Goal: Task Accomplishment & Management: Manage account settings

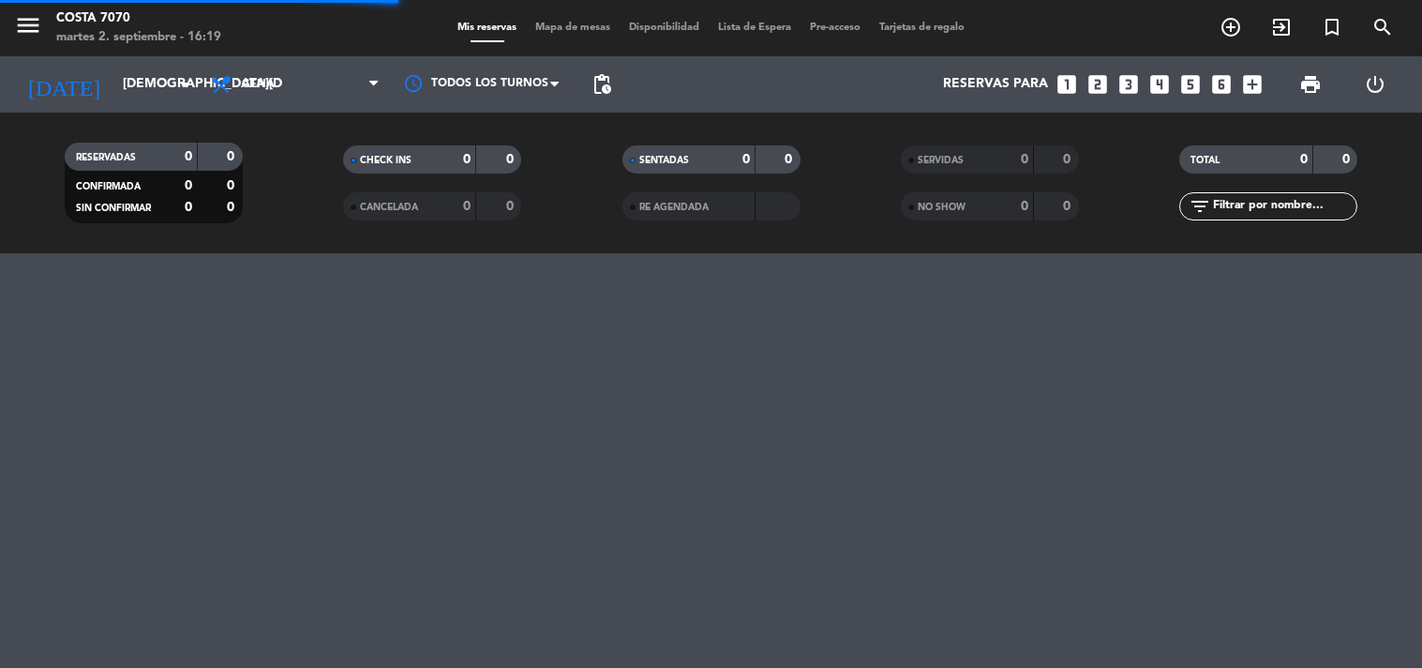
click at [113, 81] on input "[DEMOGRAPHIC_DATA][DATE]" at bounding box center [202, 85] width 178 height 34
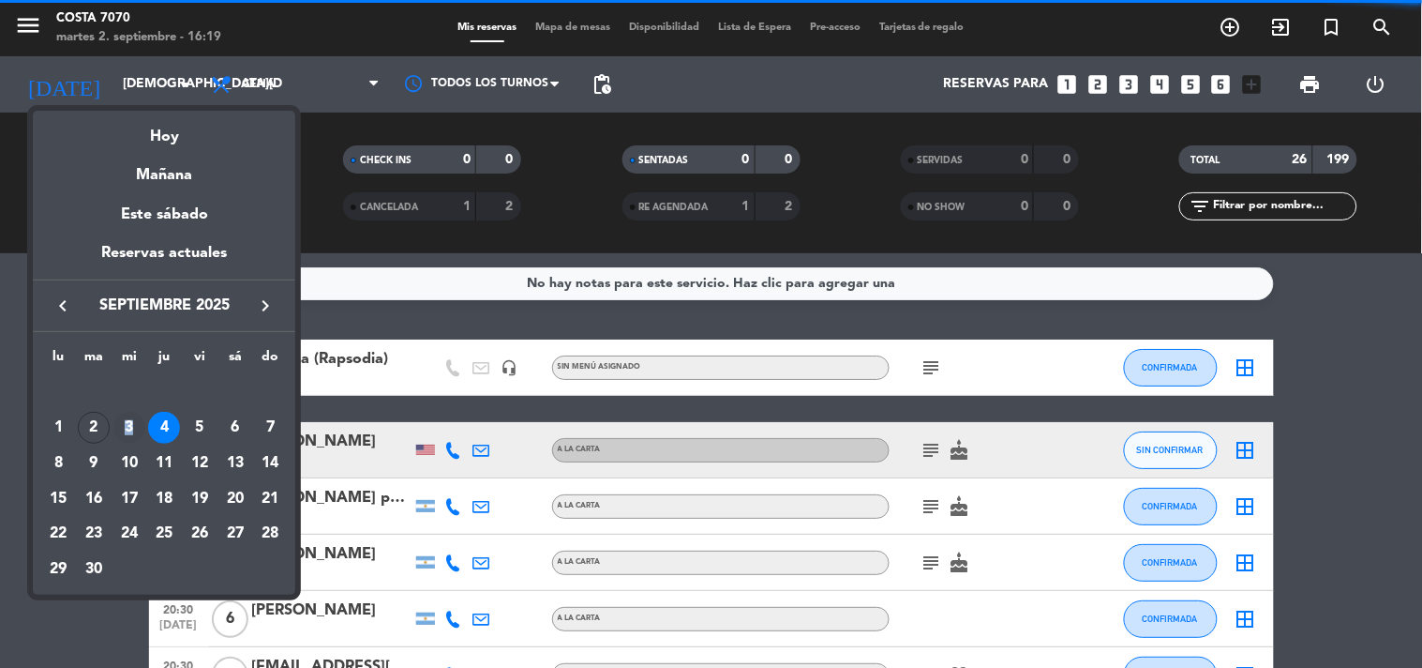
click at [128, 418] on div "3" at bounding box center [129, 428] width 32 height 32
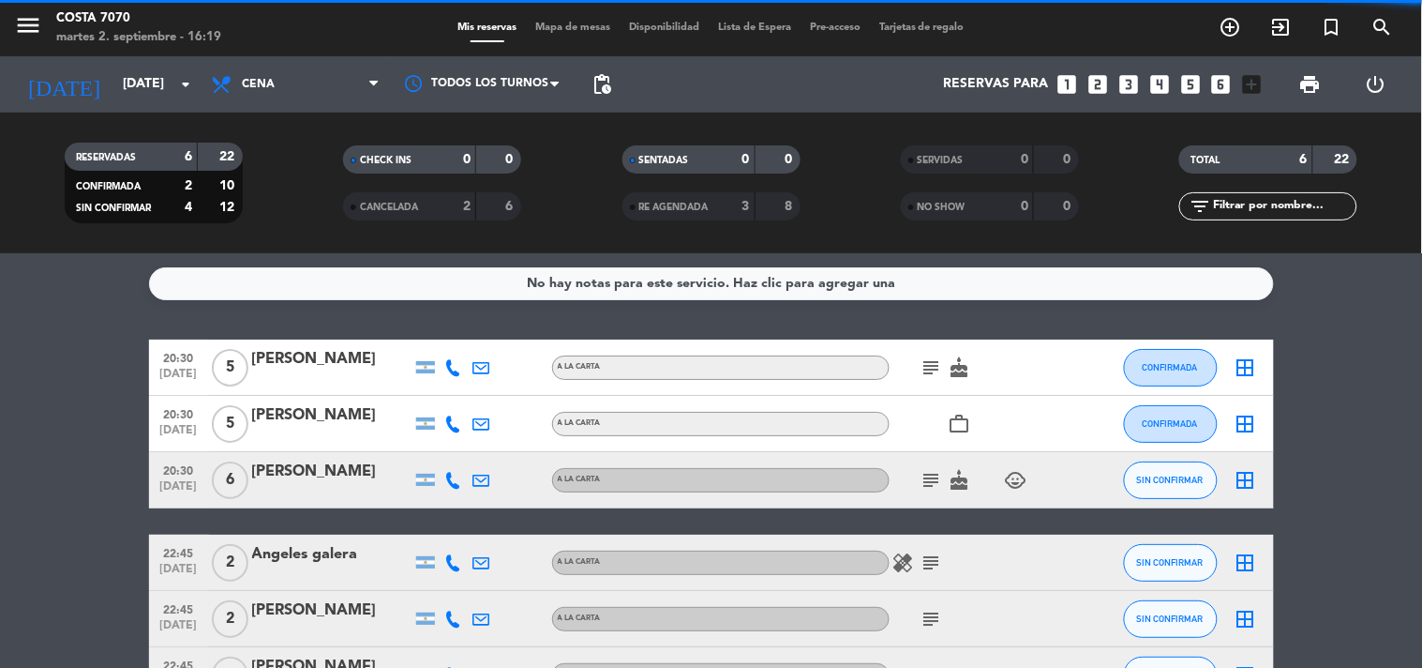
click at [34, 445] on bookings-row "20:30 [DATE] 5 [PERSON_NAME] A LA CARTA subject cake CONFIRMADA border_all 20:3…" at bounding box center [711, 521] width 1422 height 364
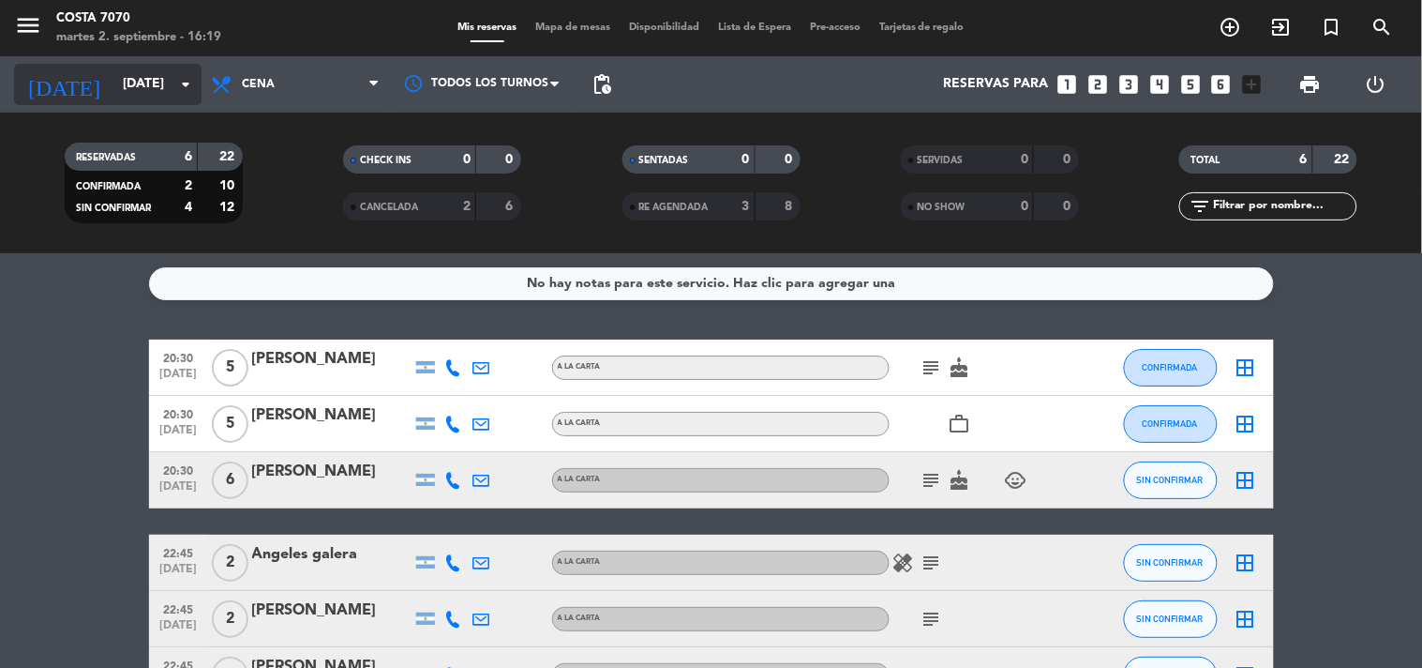
click at [113, 81] on input "[DATE]" at bounding box center [202, 85] width 178 height 34
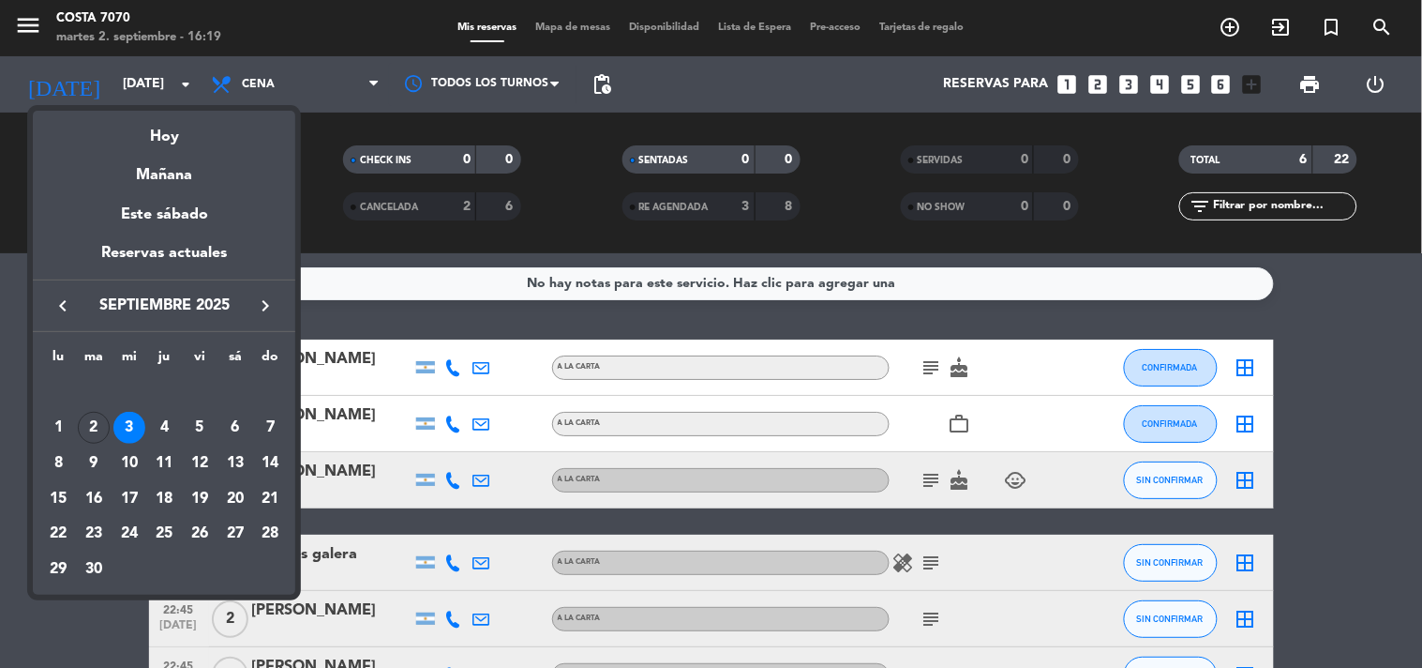
click at [162, 432] on div "4" at bounding box center [164, 428] width 32 height 32
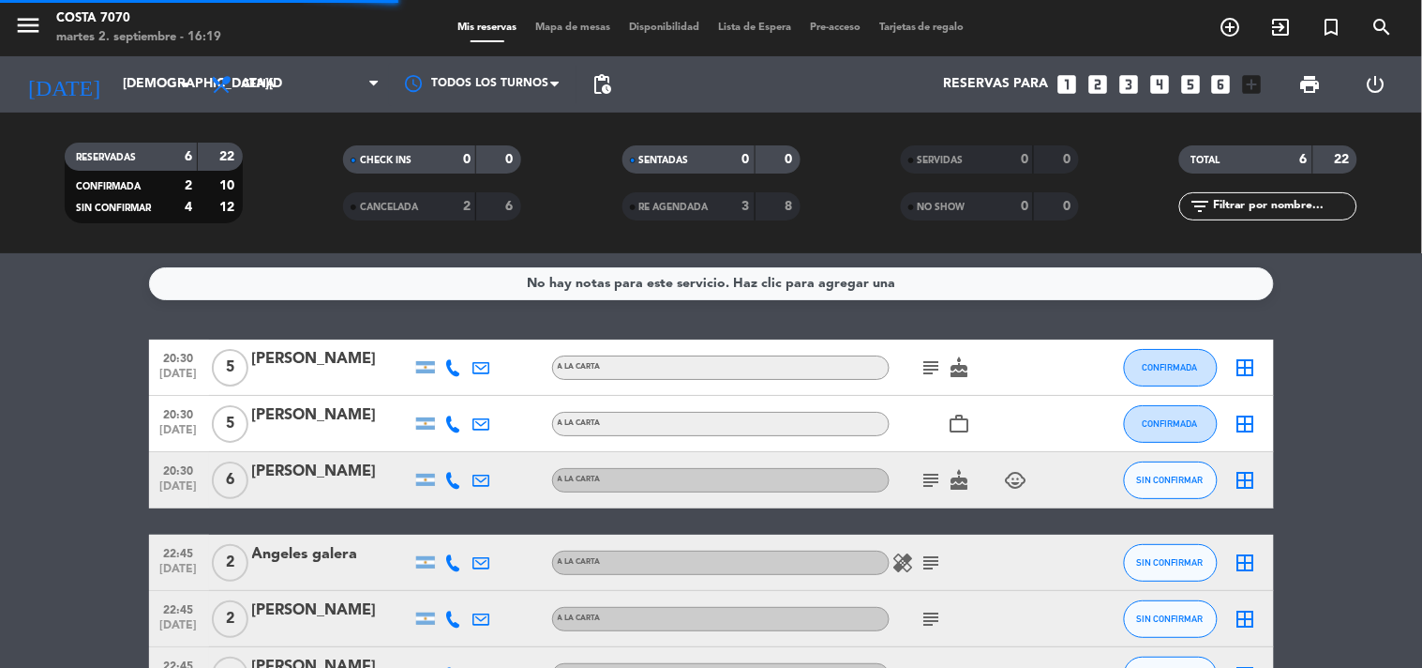
click at [91, 434] on bookings-row "20:30 [DATE] 5 [PERSON_NAME] A LA CARTA subject cake CONFIRMADA border_all 20:3…" at bounding box center [711, 521] width 1422 height 364
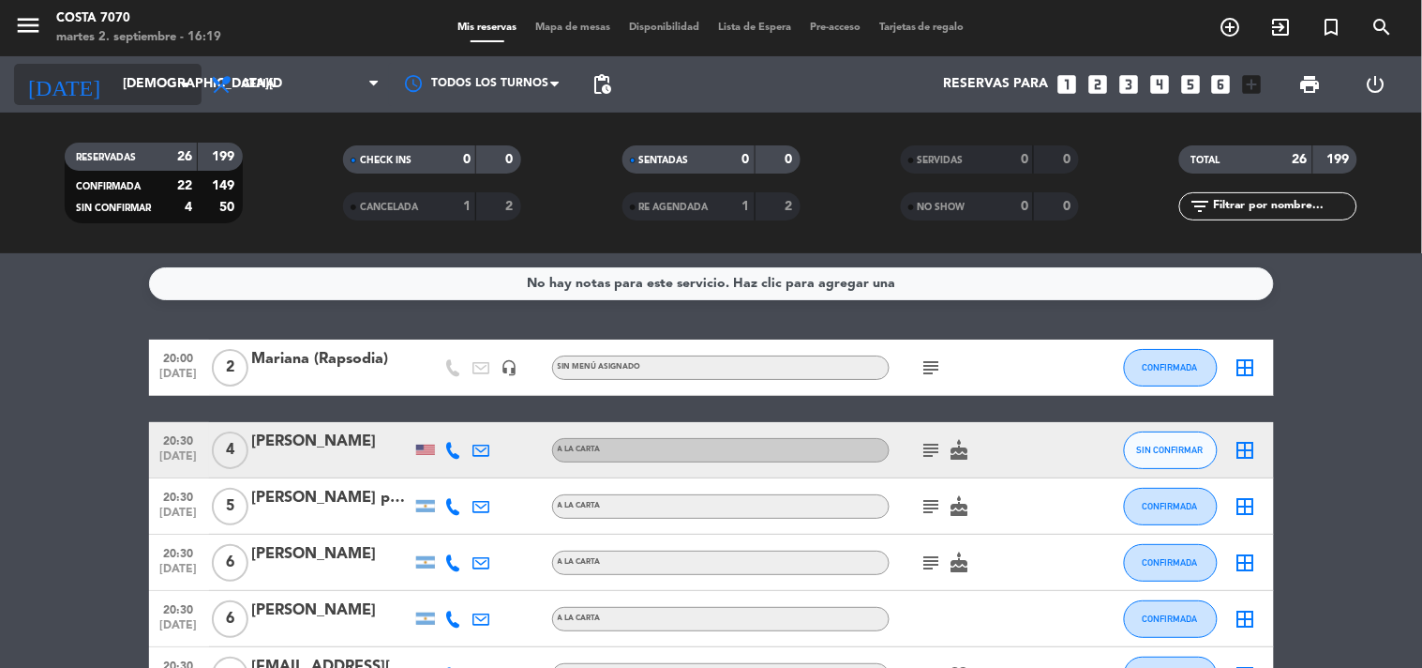
click at [152, 78] on input "[DEMOGRAPHIC_DATA][DATE]" at bounding box center [202, 85] width 178 height 34
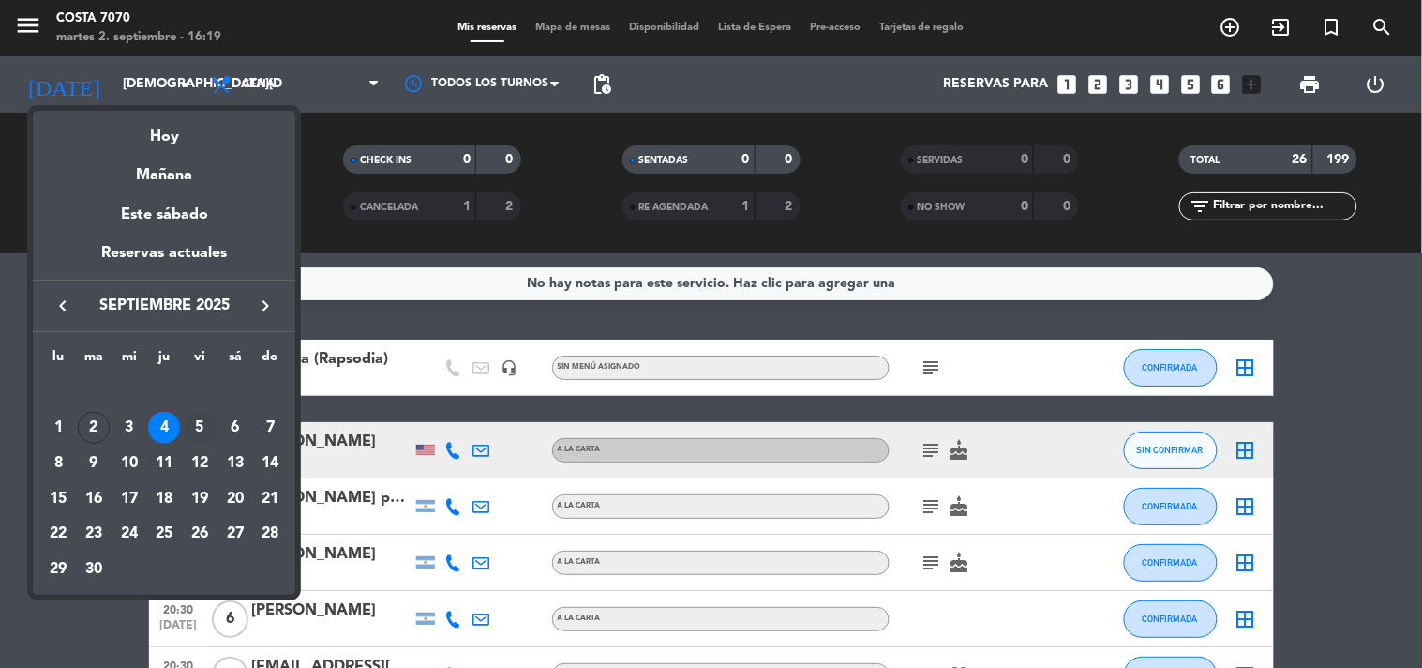
click at [197, 418] on div "5" at bounding box center [200, 428] width 32 height 32
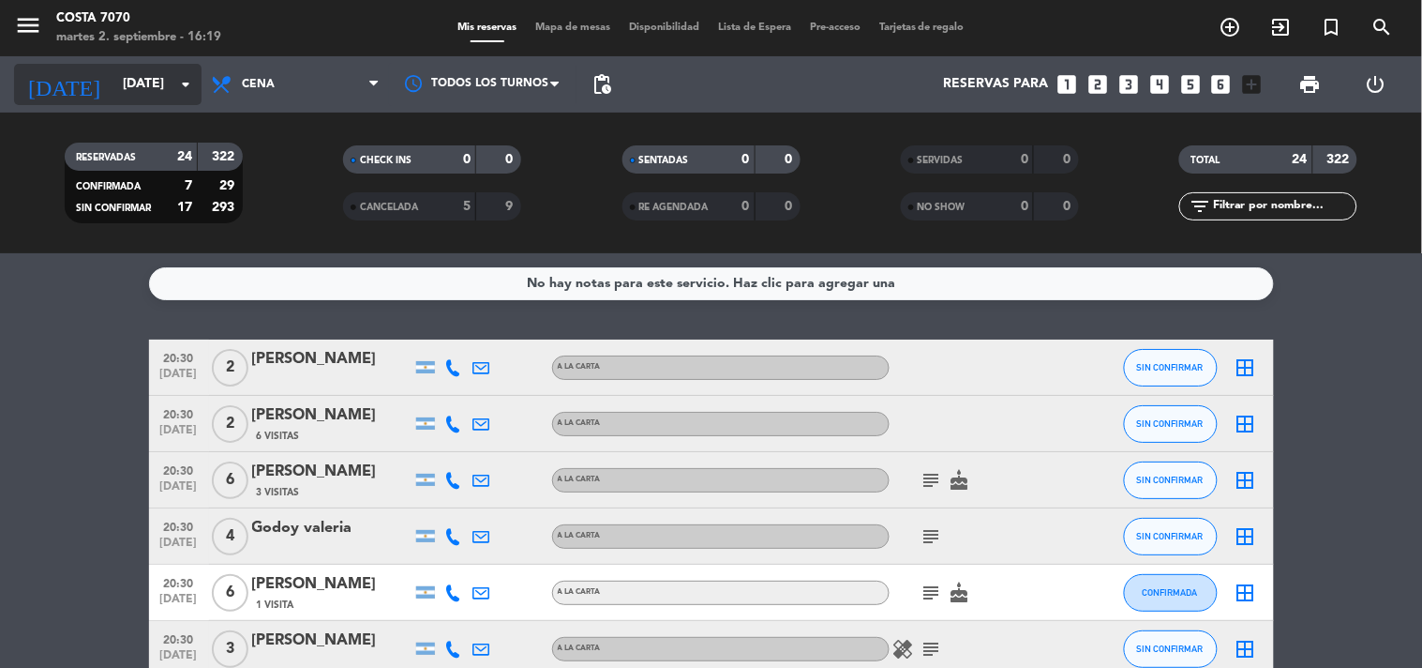
click at [113, 75] on input "[DATE]" at bounding box center [202, 85] width 178 height 34
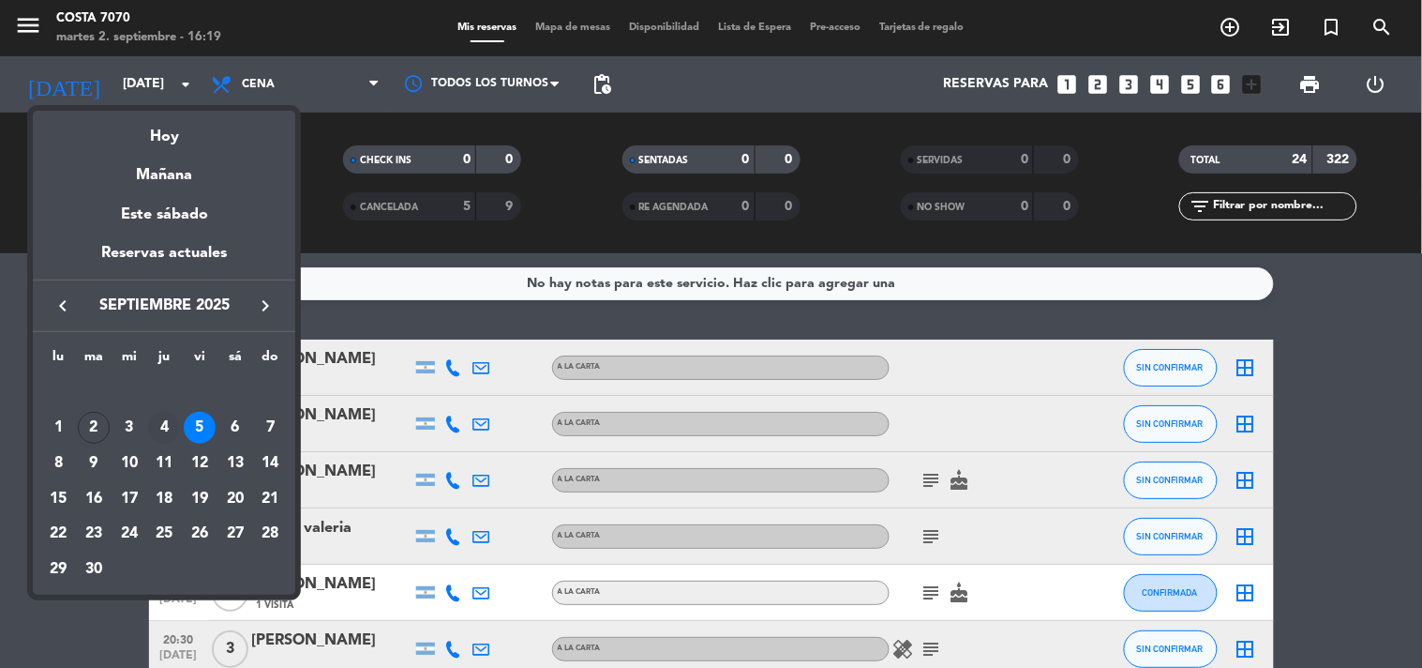
click at [163, 423] on div "4" at bounding box center [164, 428] width 32 height 32
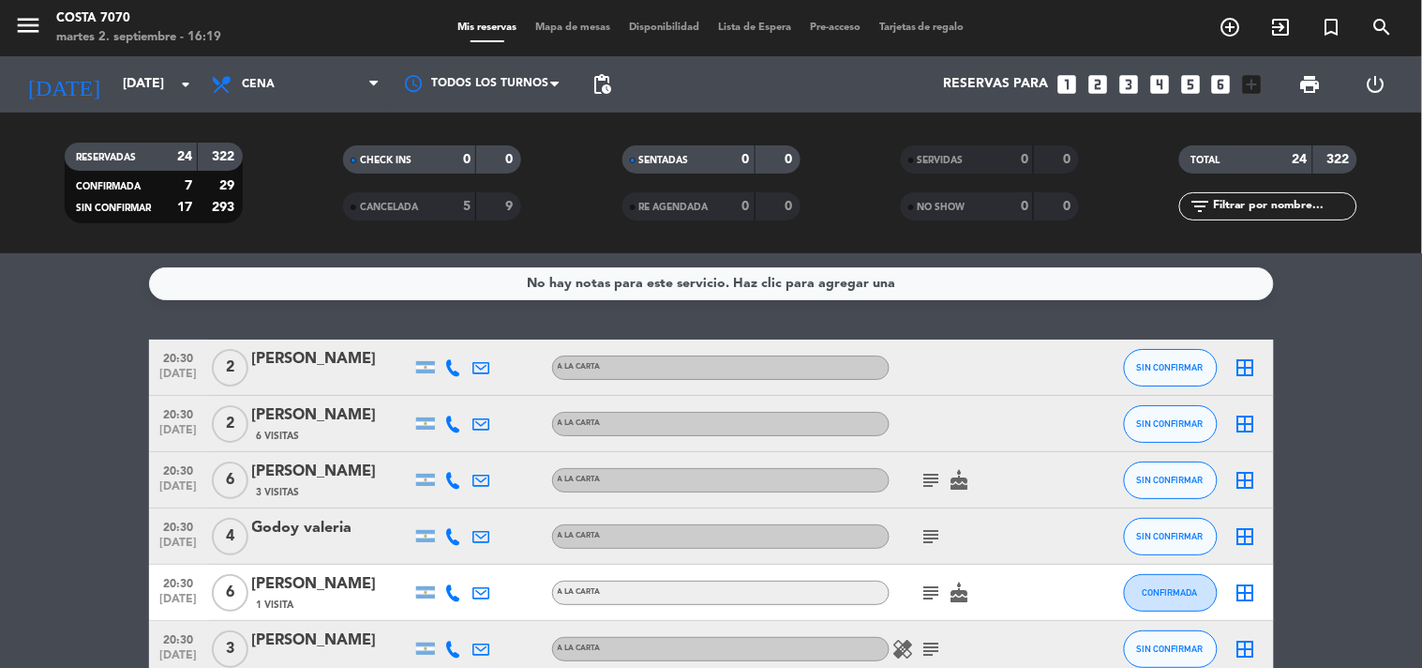
type input "[DEMOGRAPHIC_DATA][DATE]"
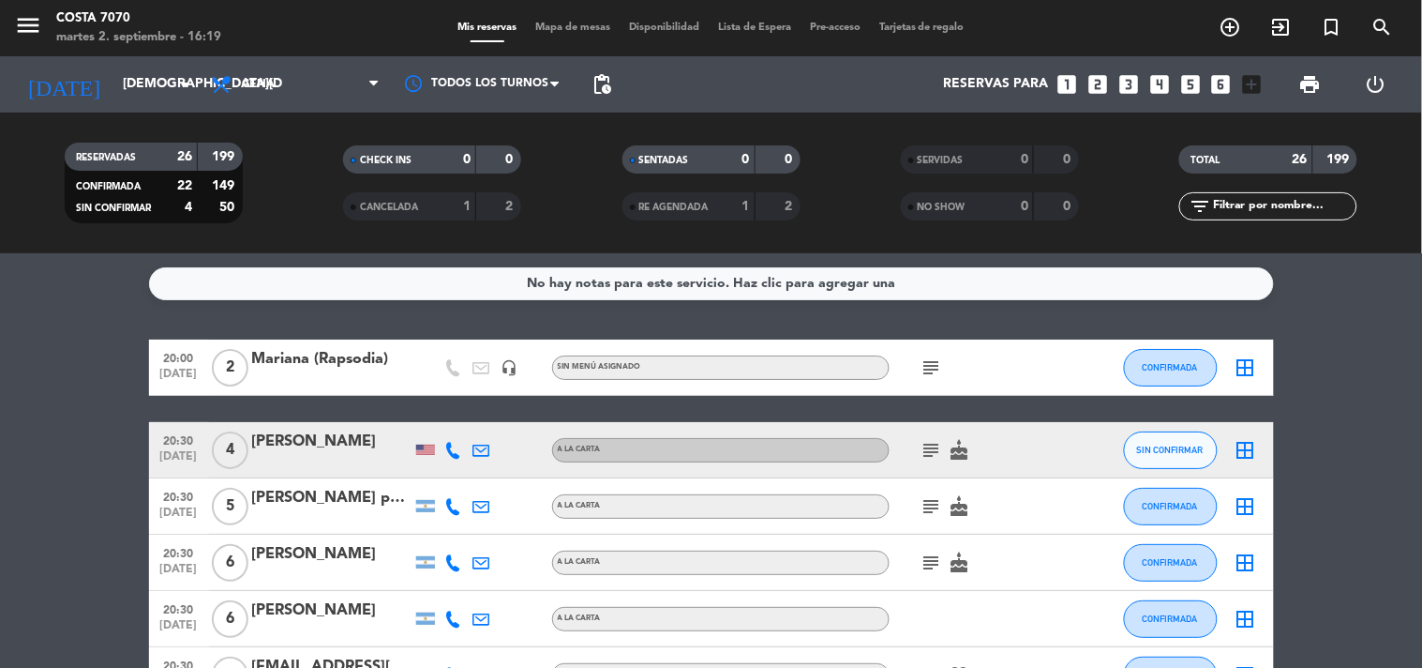
drag, startPoint x: 3, startPoint y: 403, endPoint x: 14, endPoint y: 342, distance: 62.0
click at [1103, 87] on icon "looks_two" at bounding box center [1098, 84] width 24 height 24
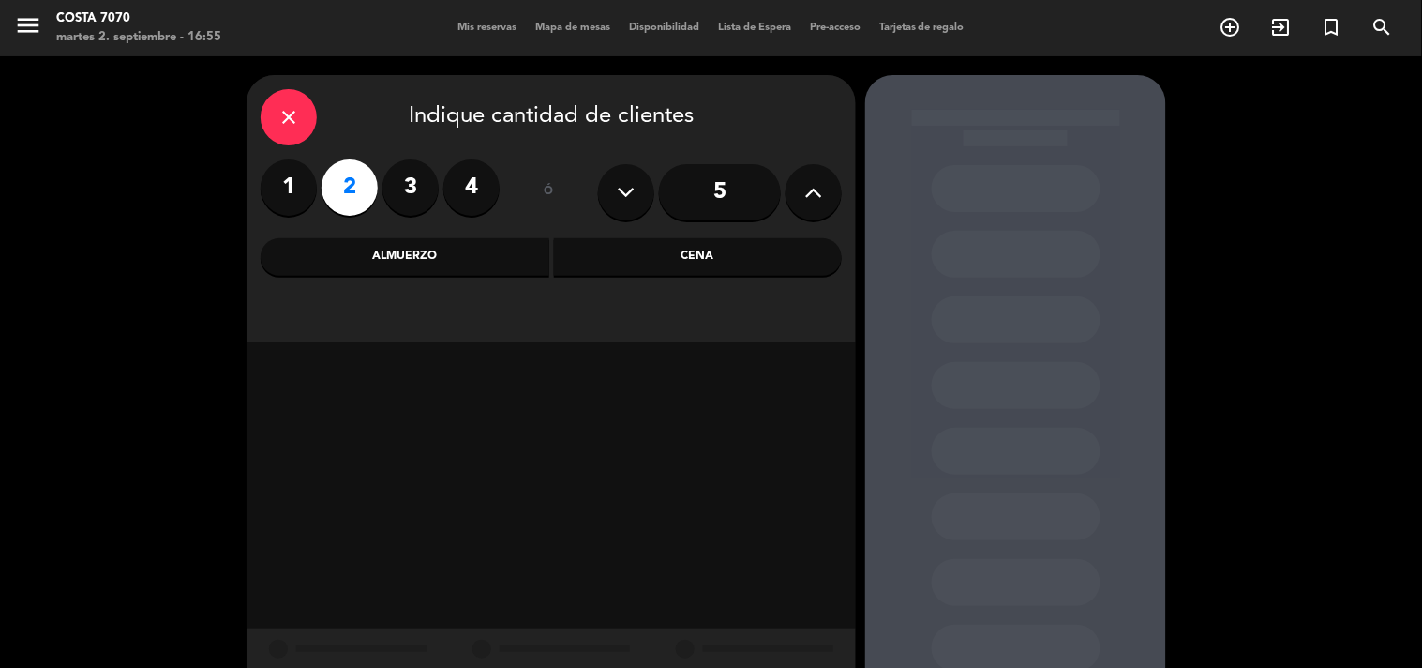
click at [701, 256] on div "Cena" at bounding box center [698, 257] width 289 height 38
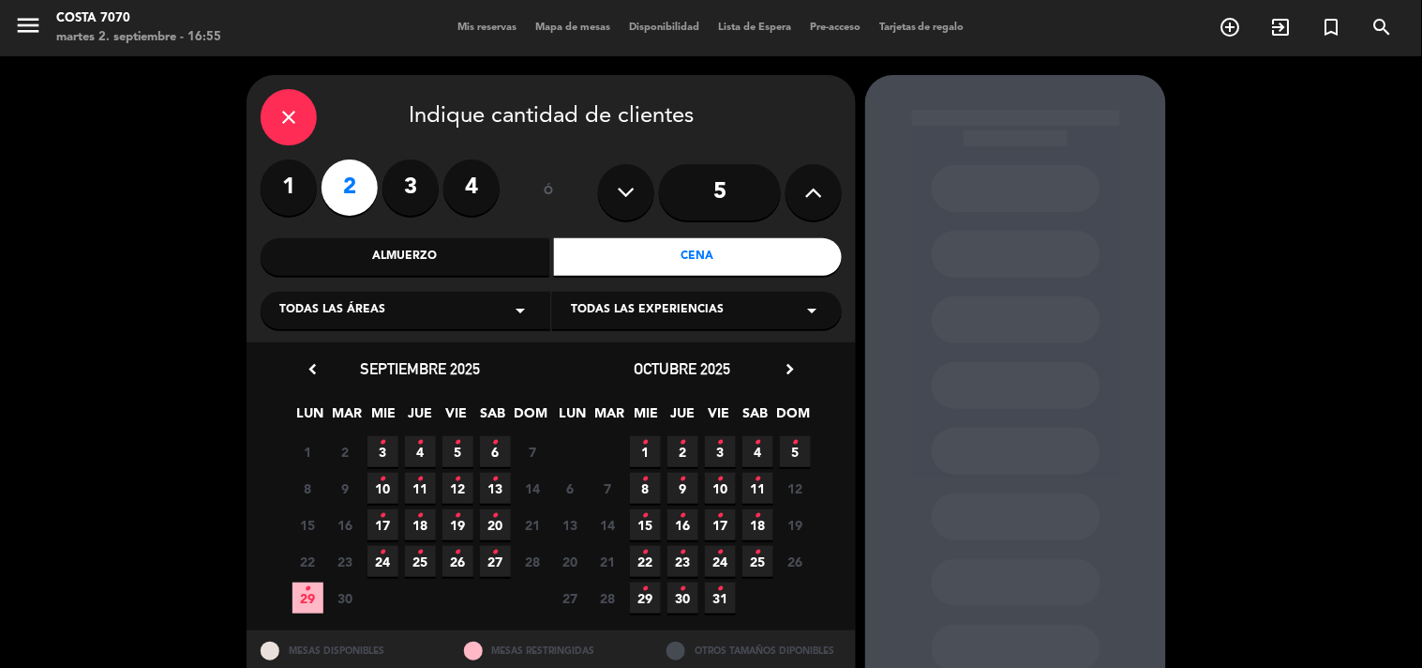
click at [463, 451] on span "5 •" at bounding box center [458, 451] width 31 height 31
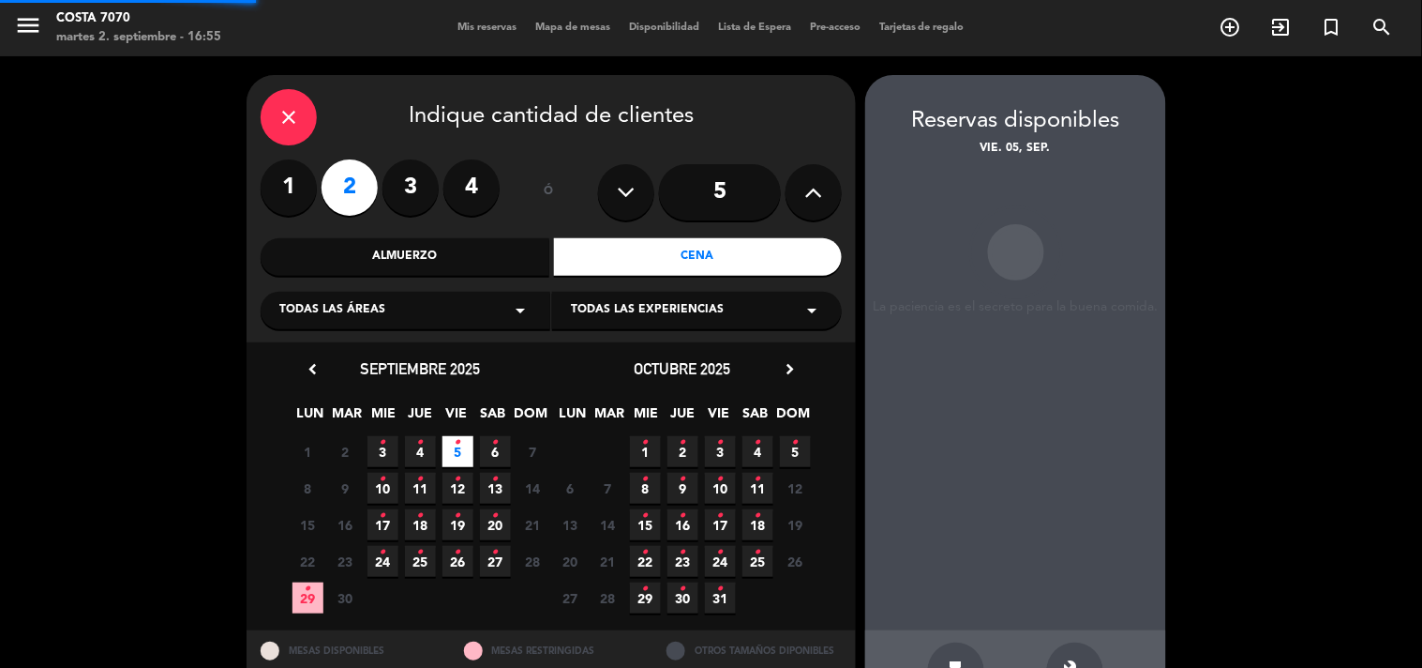
scroll to position [61, 0]
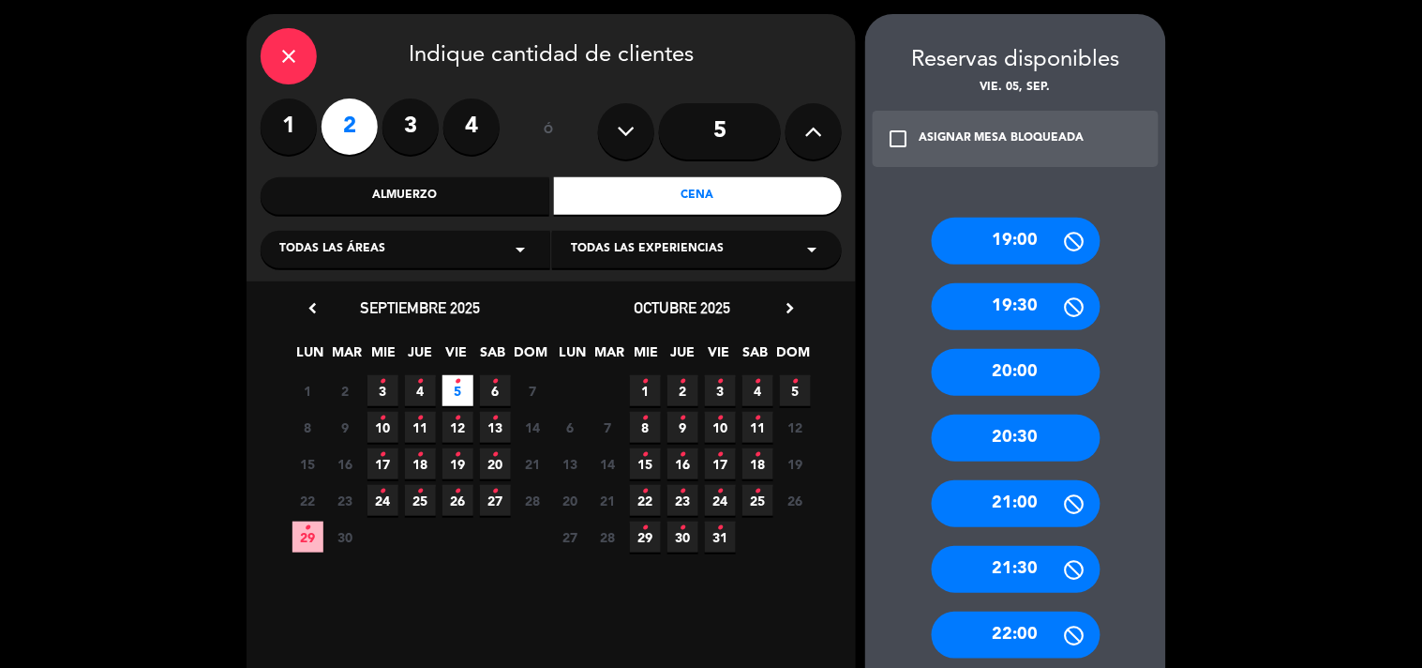
click at [1035, 438] on div "20:30" at bounding box center [1016, 437] width 169 height 47
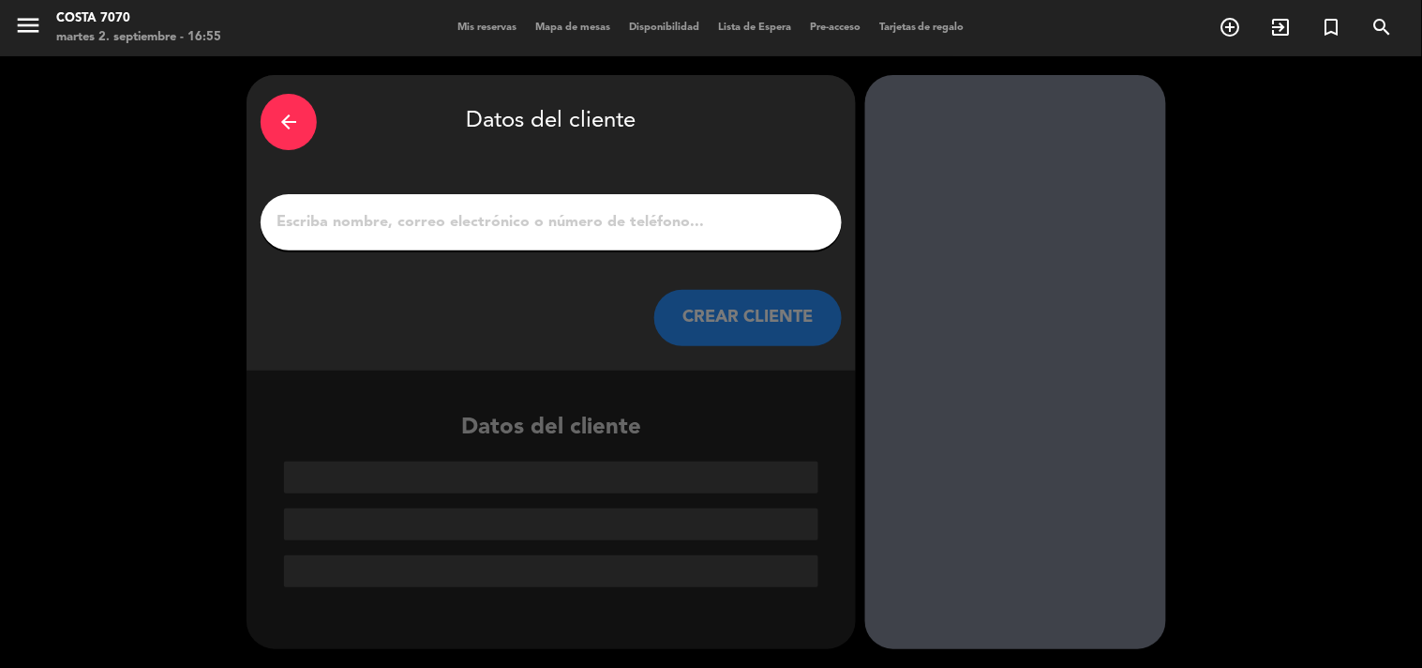
scroll to position [0, 0]
drag, startPoint x: 630, startPoint y: 199, endPoint x: 636, endPoint y: 218, distance: 19.6
click at [630, 201] on div at bounding box center [551, 222] width 581 height 56
click at [639, 218] on input "1" at bounding box center [551, 222] width 553 height 26
paste input "[PERSON_NAME]"
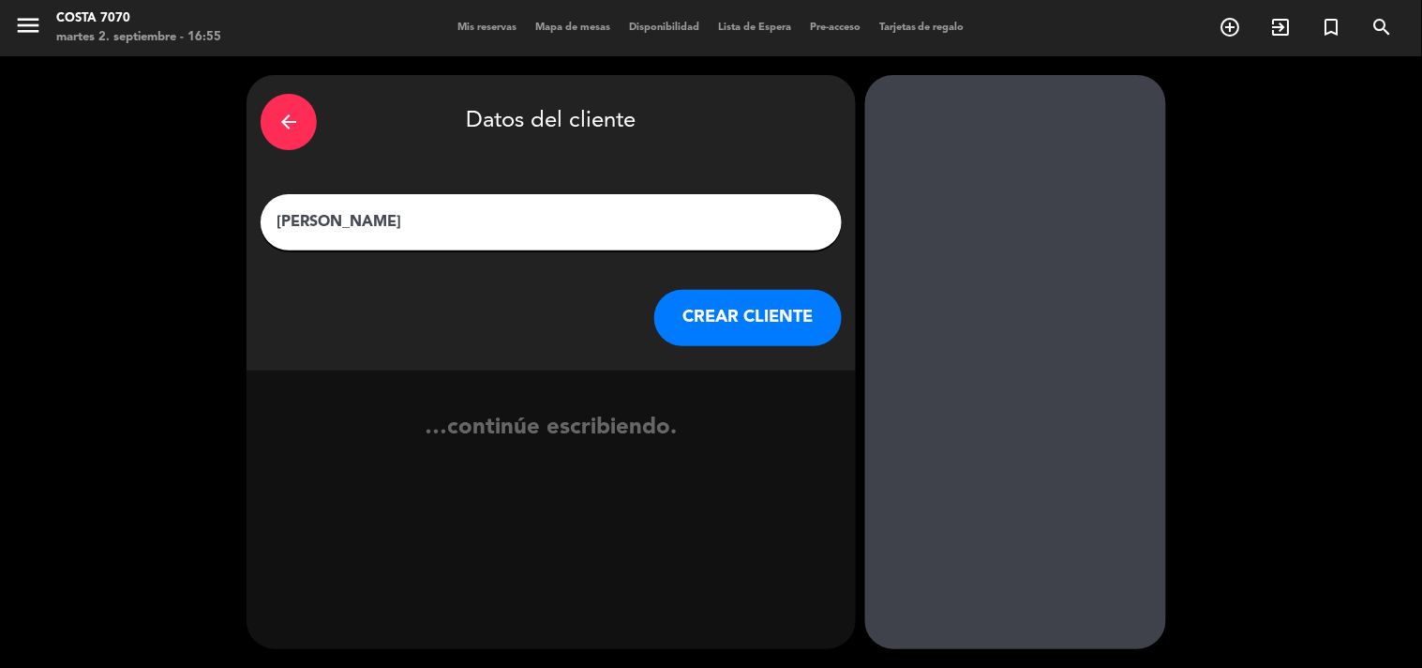
type input "[PERSON_NAME]"
click at [714, 309] on button "CREAR CLIENTE" at bounding box center [748, 318] width 188 height 56
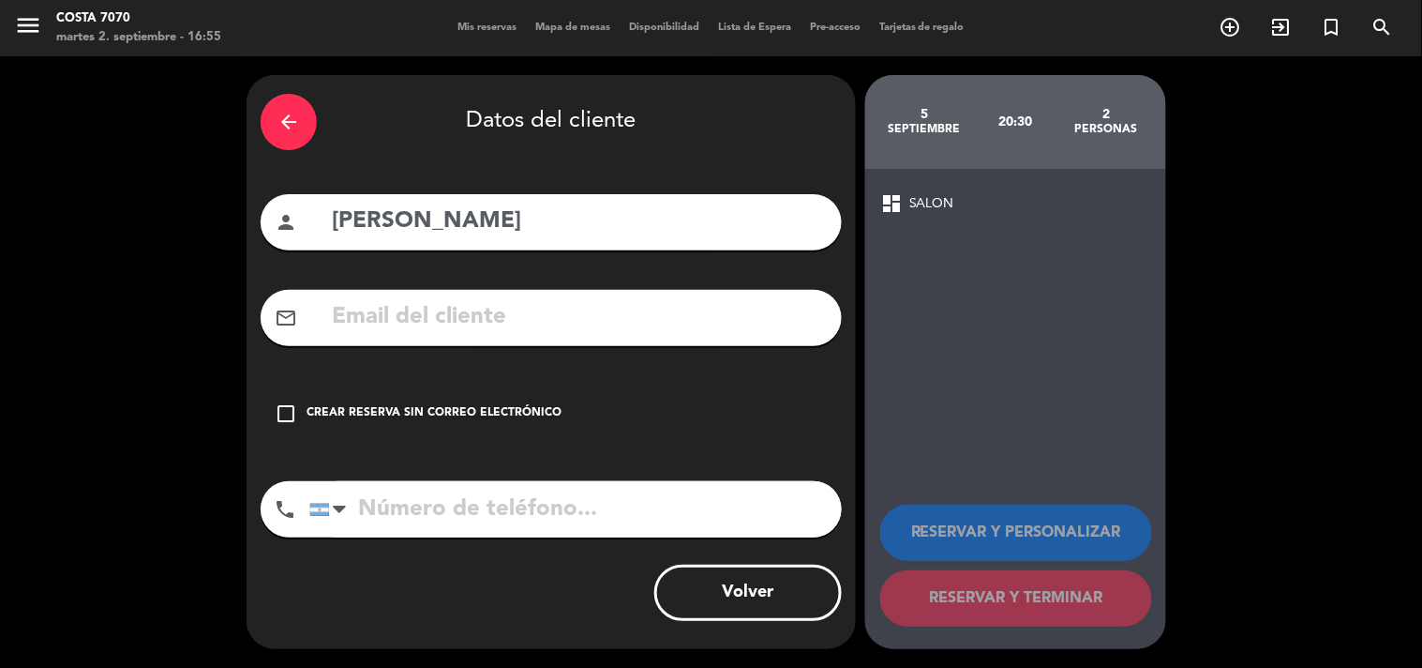
drag, startPoint x: 482, startPoint y: 431, endPoint x: 530, endPoint y: 425, distance: 48.3
click at [482, 429] on div "check_box_outline_blank Crear reserva sin correo electrónico" at bounding box center [551, 413] width 581 height 56
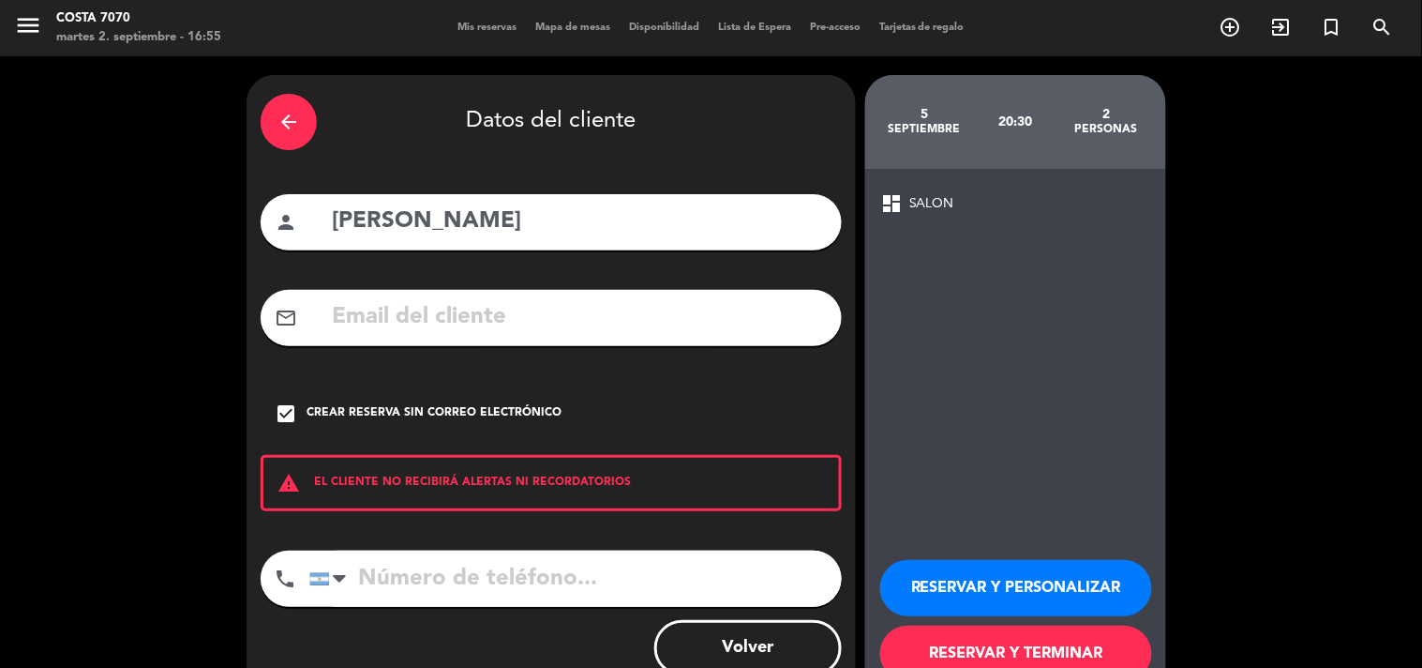
click at [942, 607] on button "RESERVAR Y PERSONALIZAR" at bounding box center [1016, 588] width 272 height 56
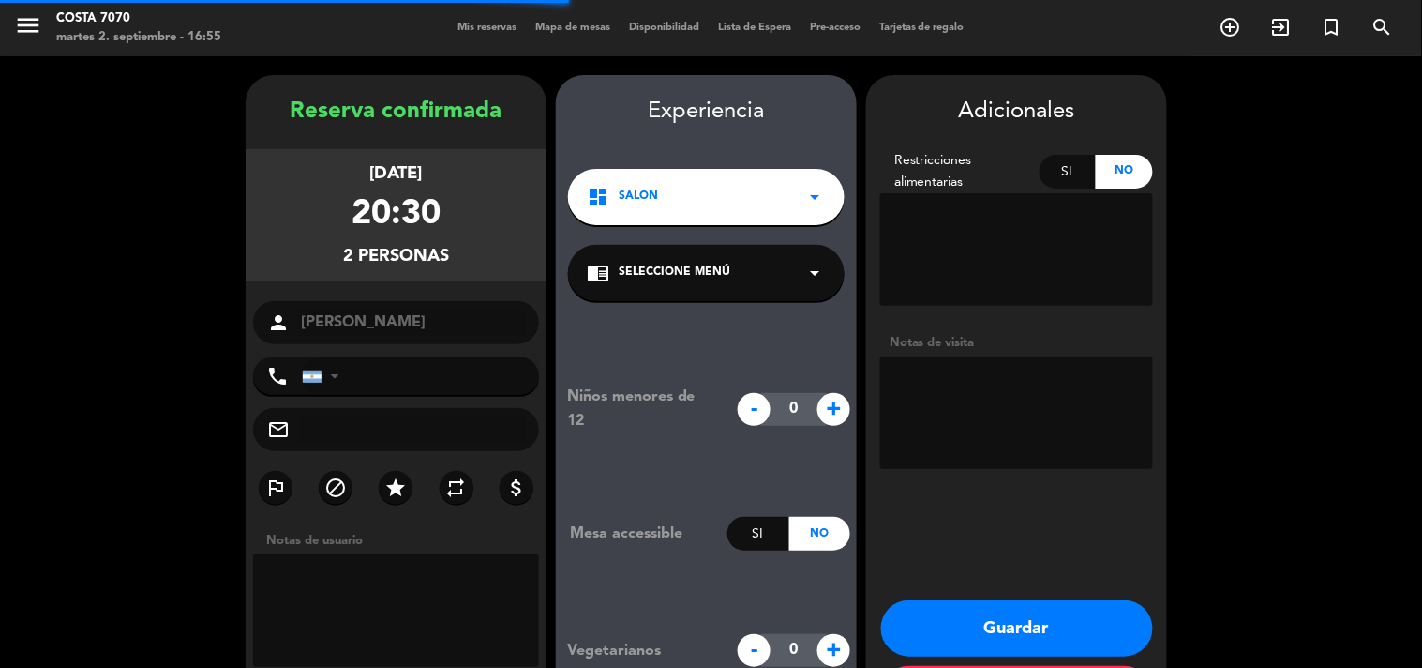
scroll to position [75, 0]
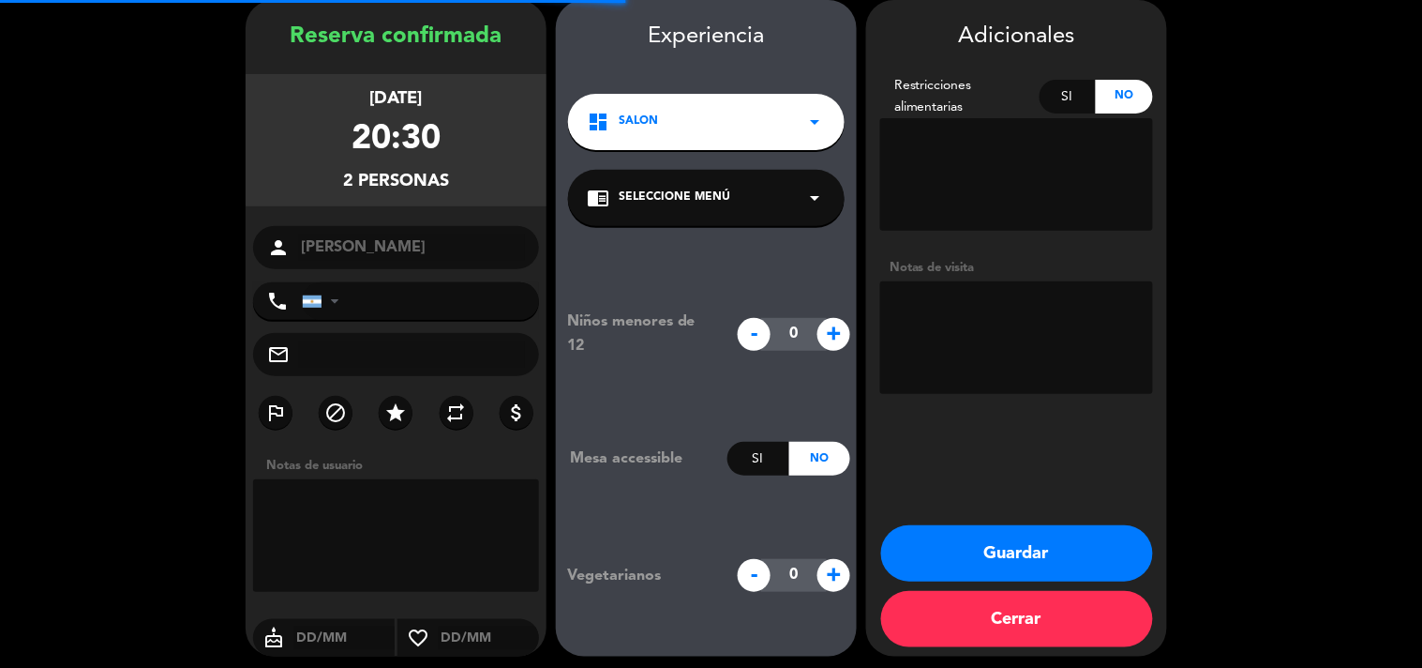
click at [996, 315] on textarea at bounding box center [1016, 337] width 273 height 113
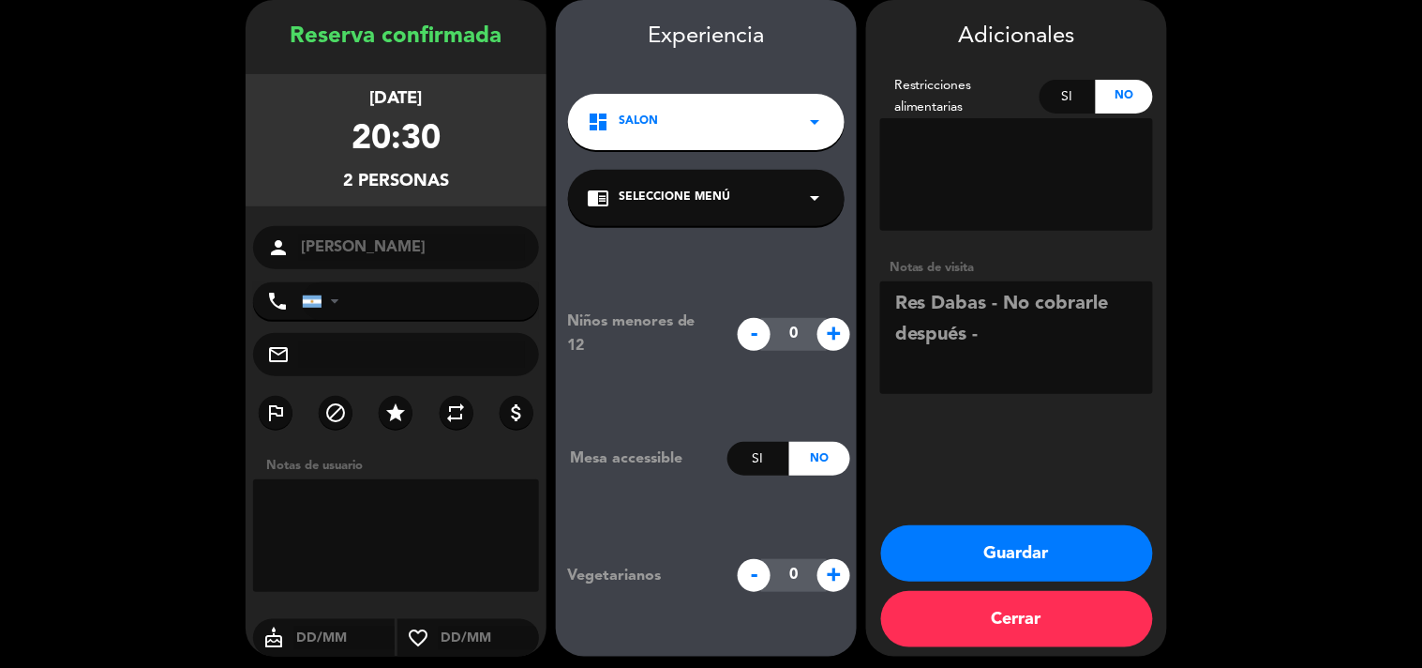
drag, startPoint x: 975, startPoint y: 322, endPoint x: 885, endPoint y: 328, distance: 90.3
click at [885, 328] on textarea at bounding box center [1016, 337] width 273 height 113
type textarea "Res Dabas - No cobrarle (consultar con [PERSON_NAME])"
click at [966, 538] on button "Guardar" at bounding box center [1017, 553] width 272 height 56
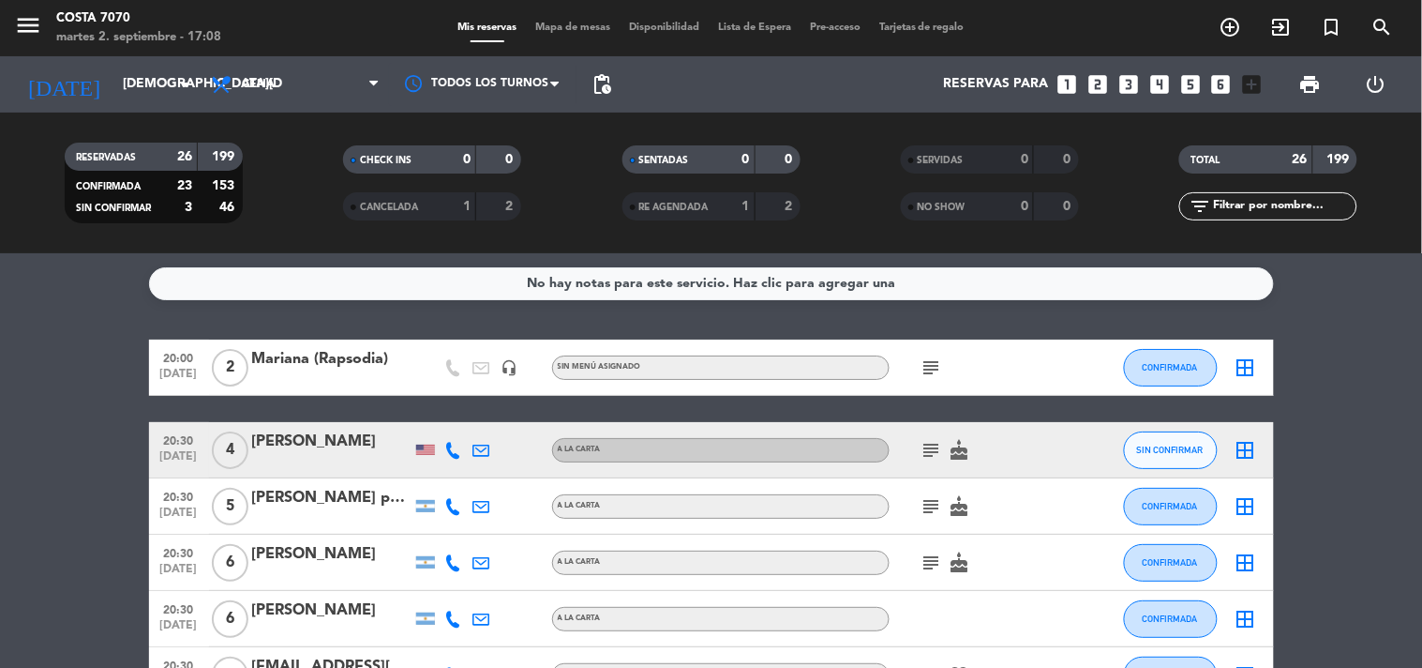
click at [36, 334] on div "No hay notas para este servicio. Haz clic para agregar una 20:00 [DATE] 2 Maria…" at bounding box center [711, 460] width 1422 height 414
click at [96, 104] on div "[DATE] [DEMOGRAPHIC_DATA][DATE] arrow_drop_down" at bounding box center [108, 84] width 188 height 41
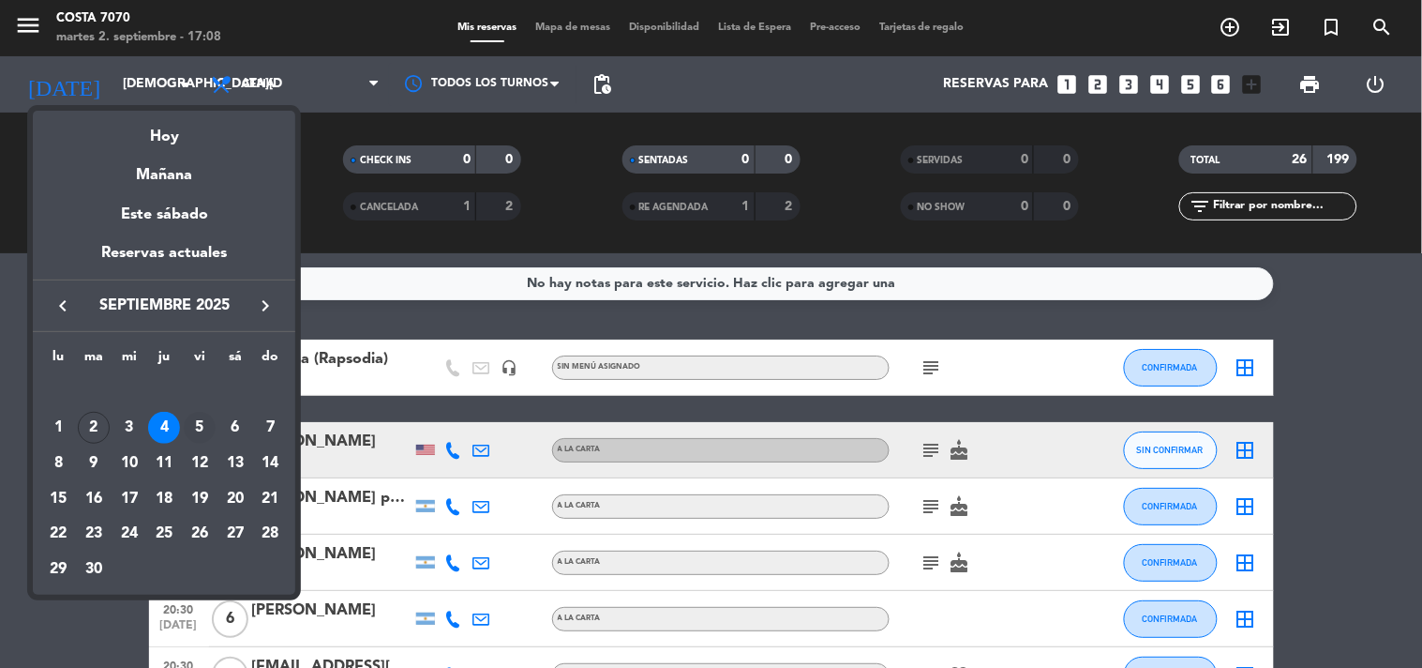
click at [210, 426] on div "5" at bounding box center [200, 428] width 32 height 32
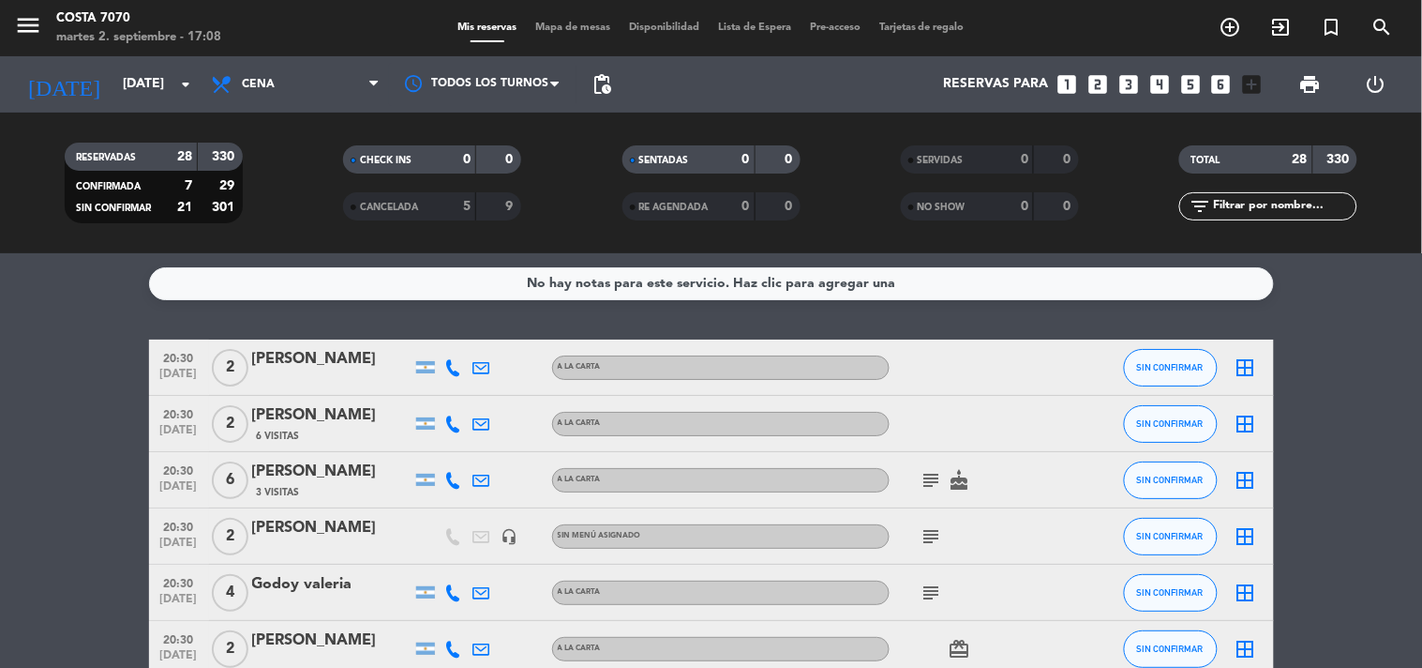
click at [606, 68] on span "pending_actions" at bounding box center [602, 85] width 38 height 38
click at [601, 89] on span "pending_actions" at bounding box center [602, 84] width 23 height 23
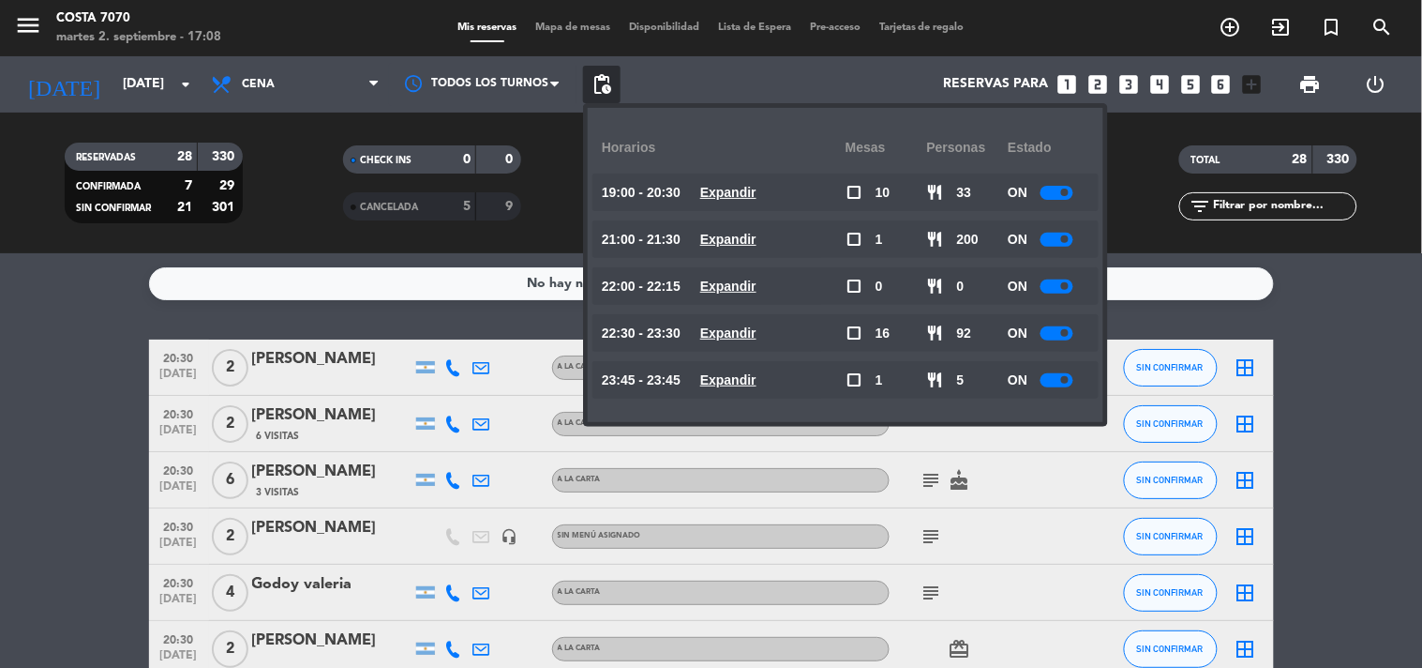
click at [601, 90] on span "pending_actions" at bounding box center [602, 84] width 23 height 23
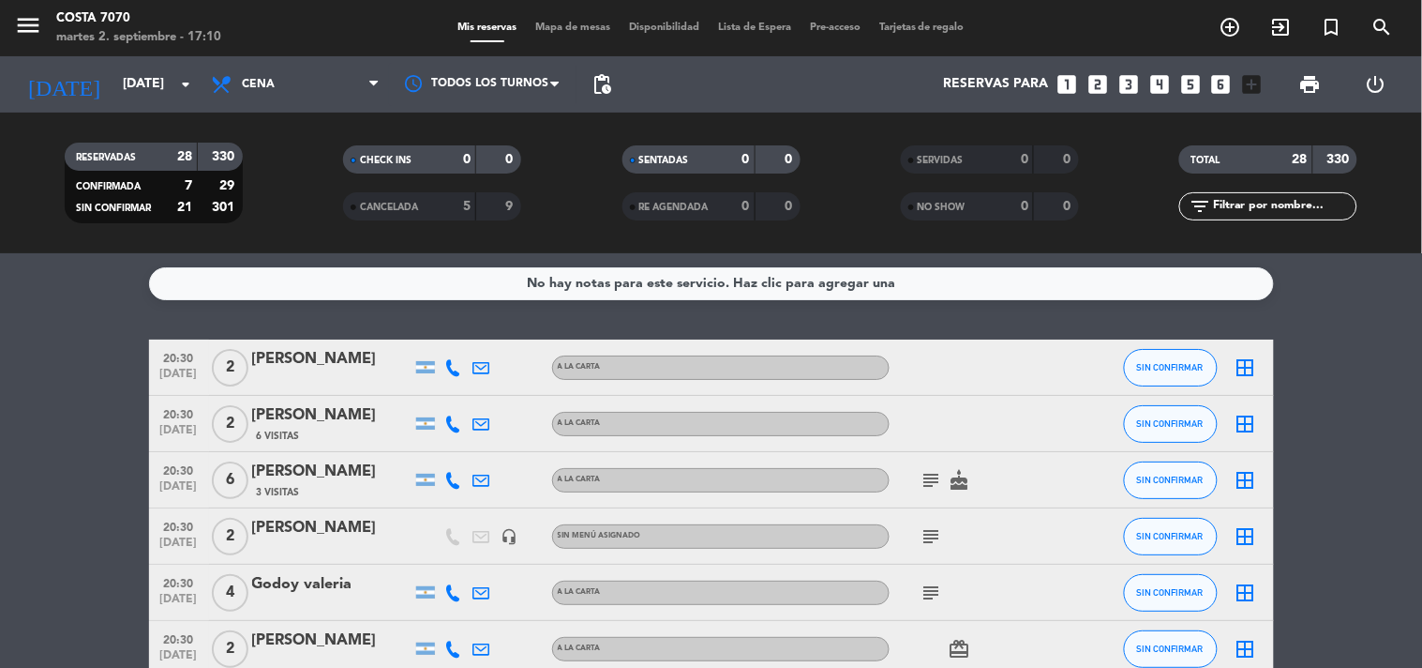
click at [113, 73] on input "[DATE]" at bounding box center [202, 85] width 178 height 34
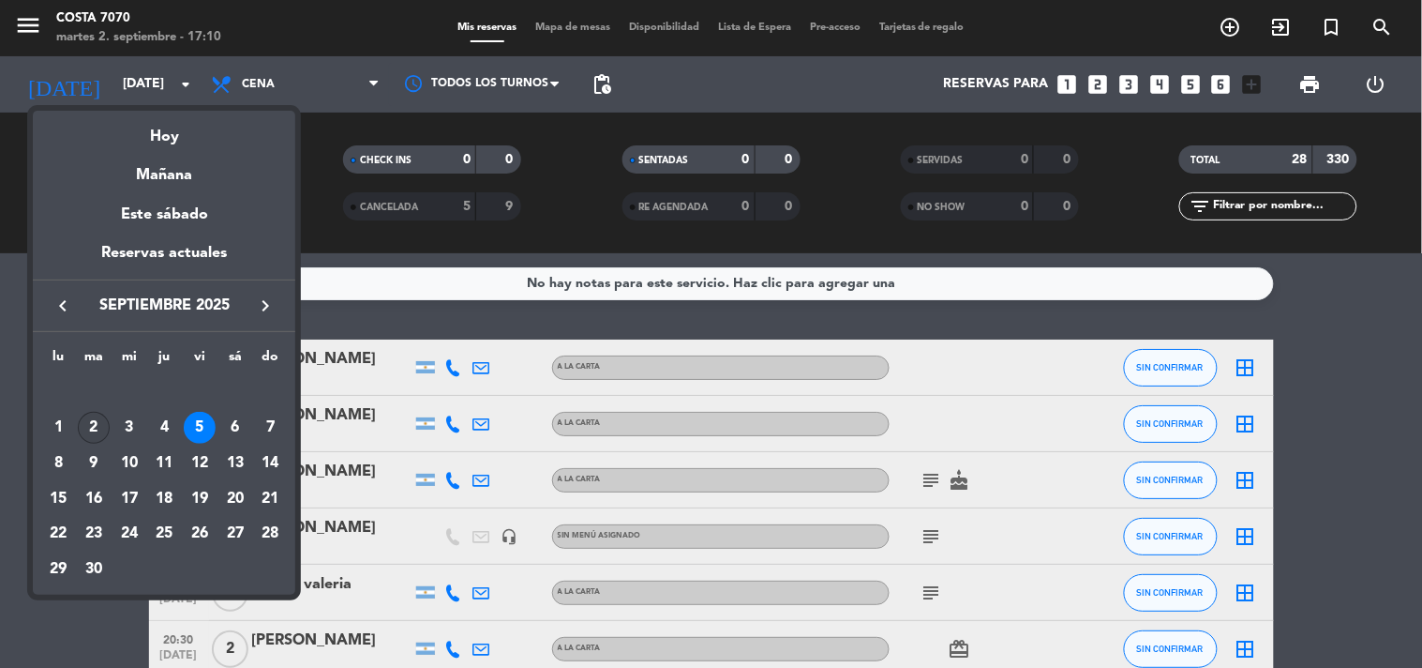
click at [91, 433] on div "2" at bounding box center [94, 428] width 32 height 32
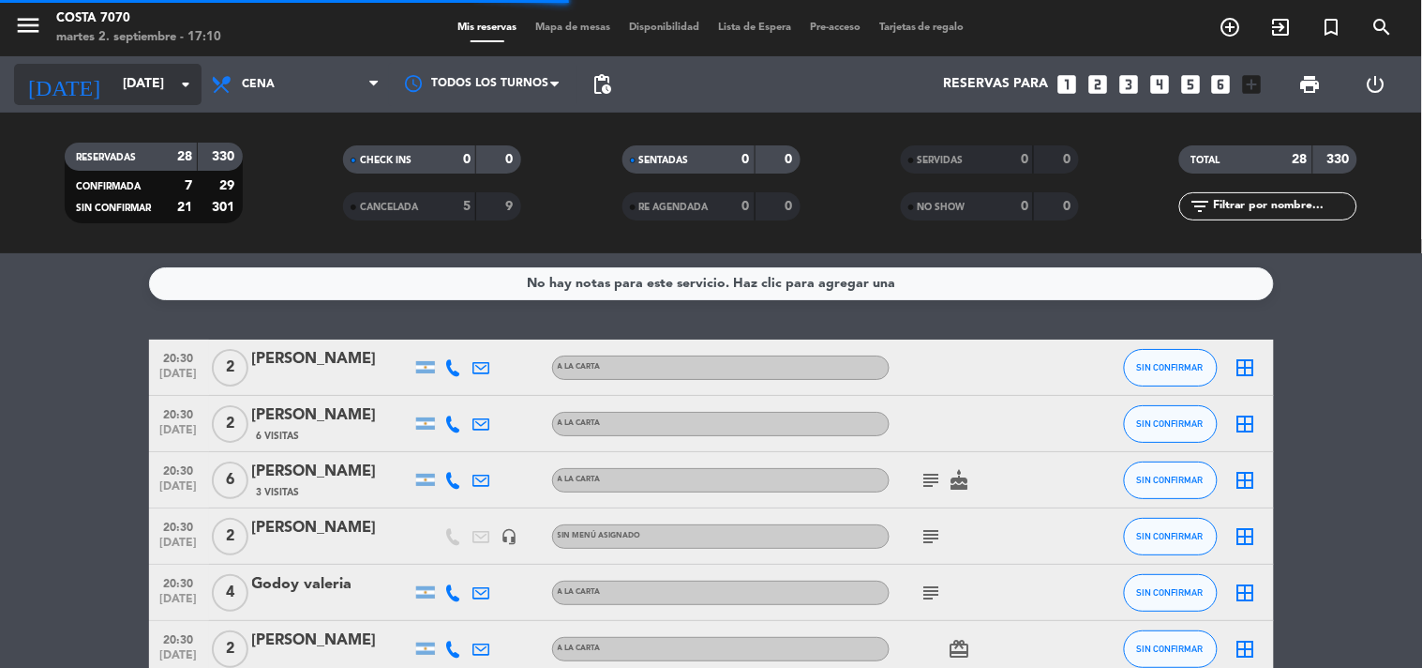
click at [113, 79] on input "[DATE]" at bounding box center [202, 85] width 178 height 34
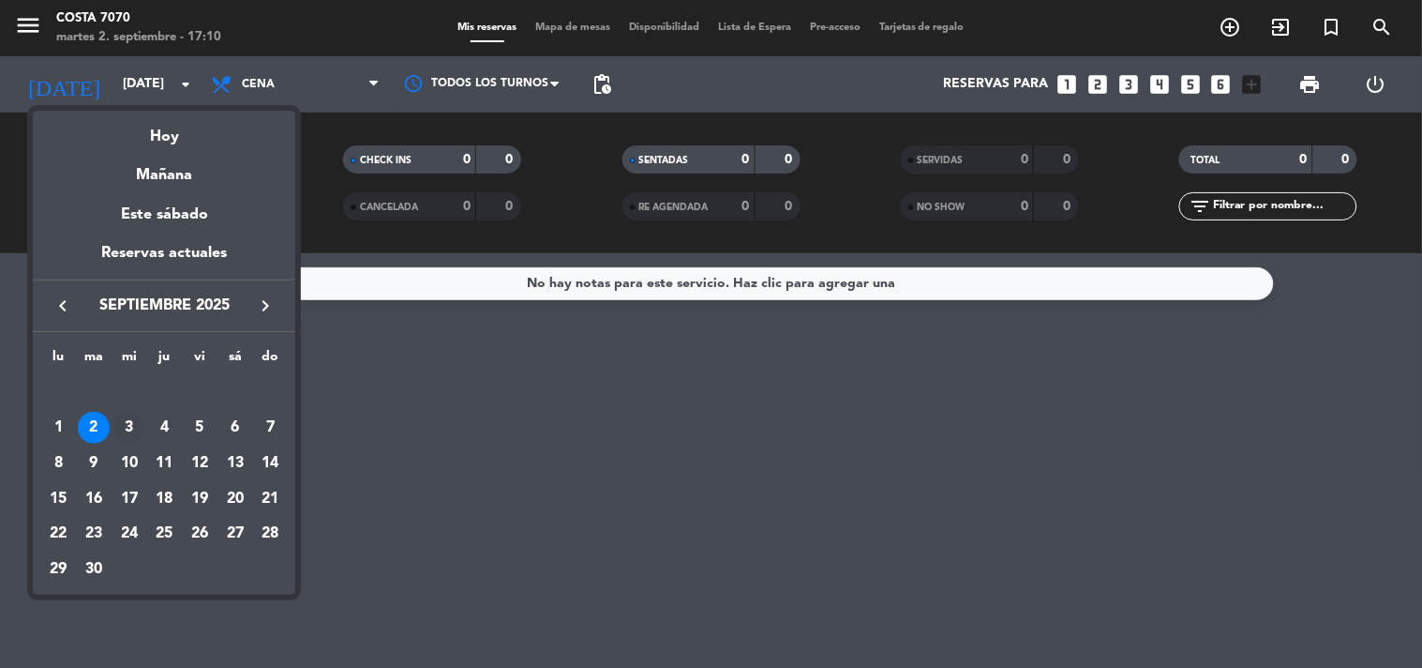
click at [133, 424] on div "3" at bounding box center [129, 428] width 32 height 32
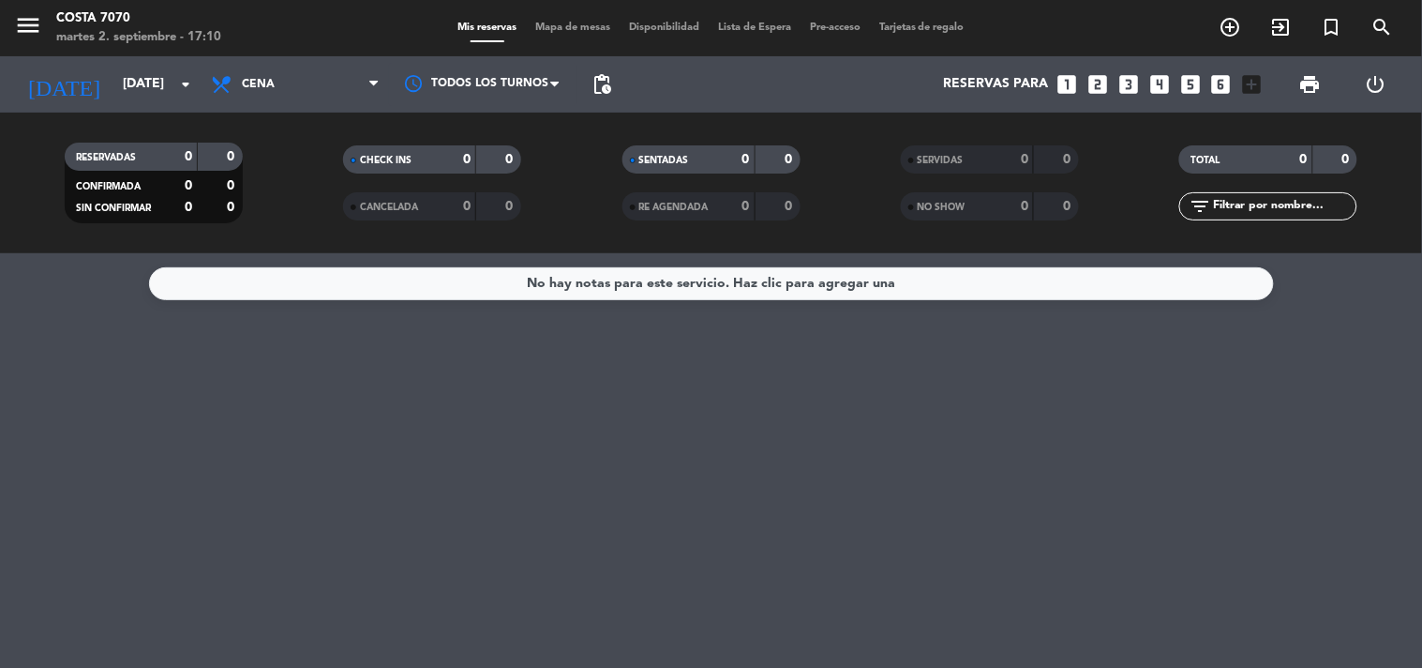
type input "[DATE]"
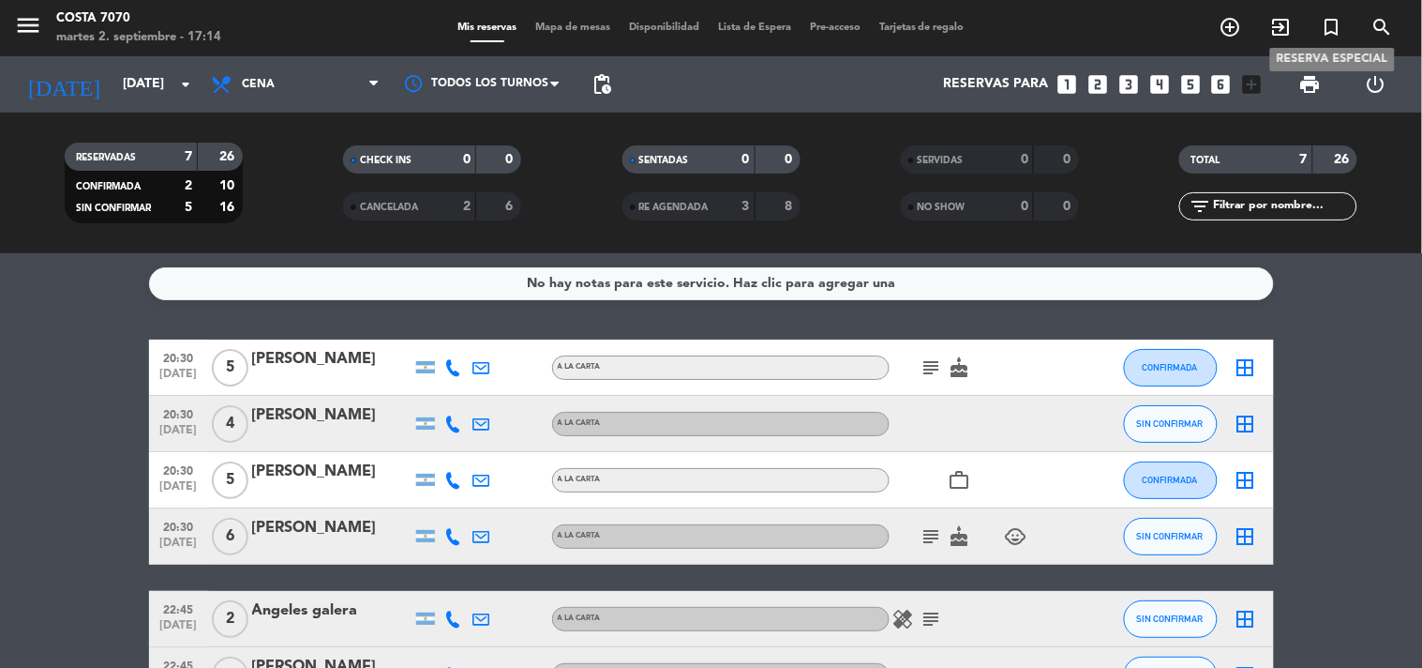
click at [1332, 20] on icon "turned_in_not" at bounding box center [1332, 27] width 23 height 23
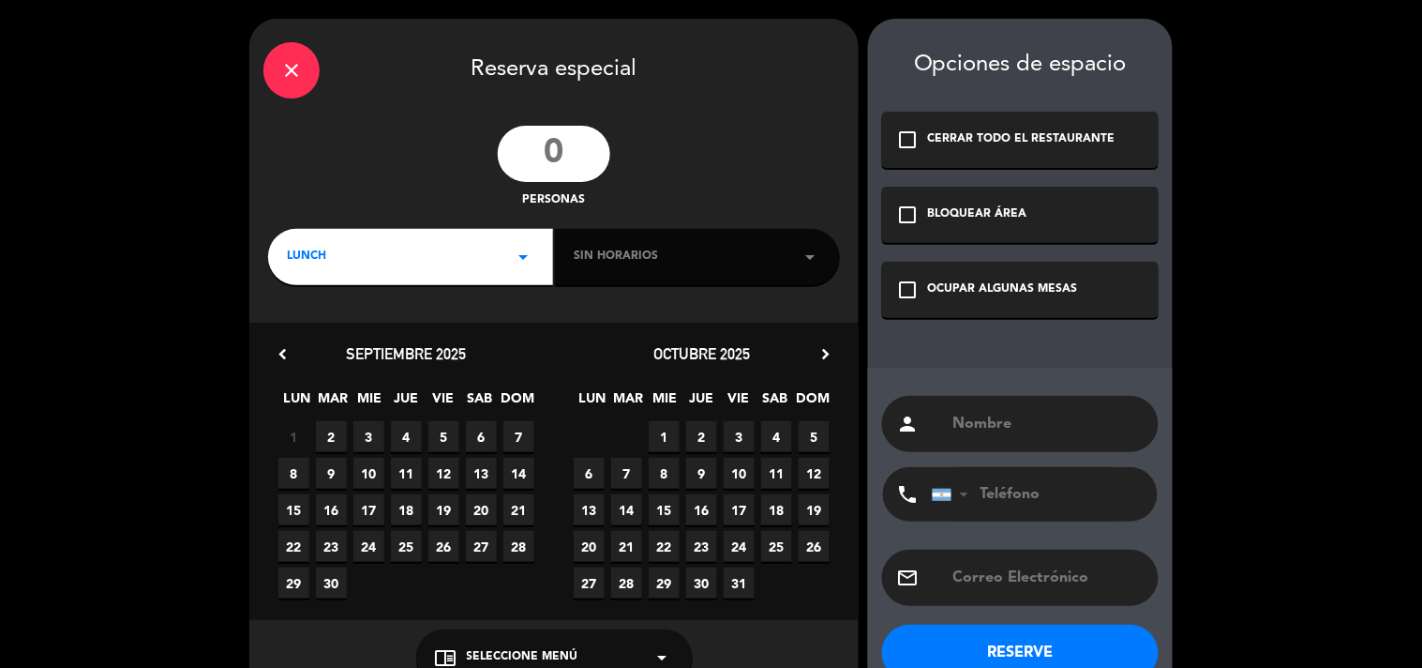
click at [956, 305] on div "check_box_outline_blank OCUPAR ALGUNAS MESAS" at bounding box center [1020, 290] width 277 height 56
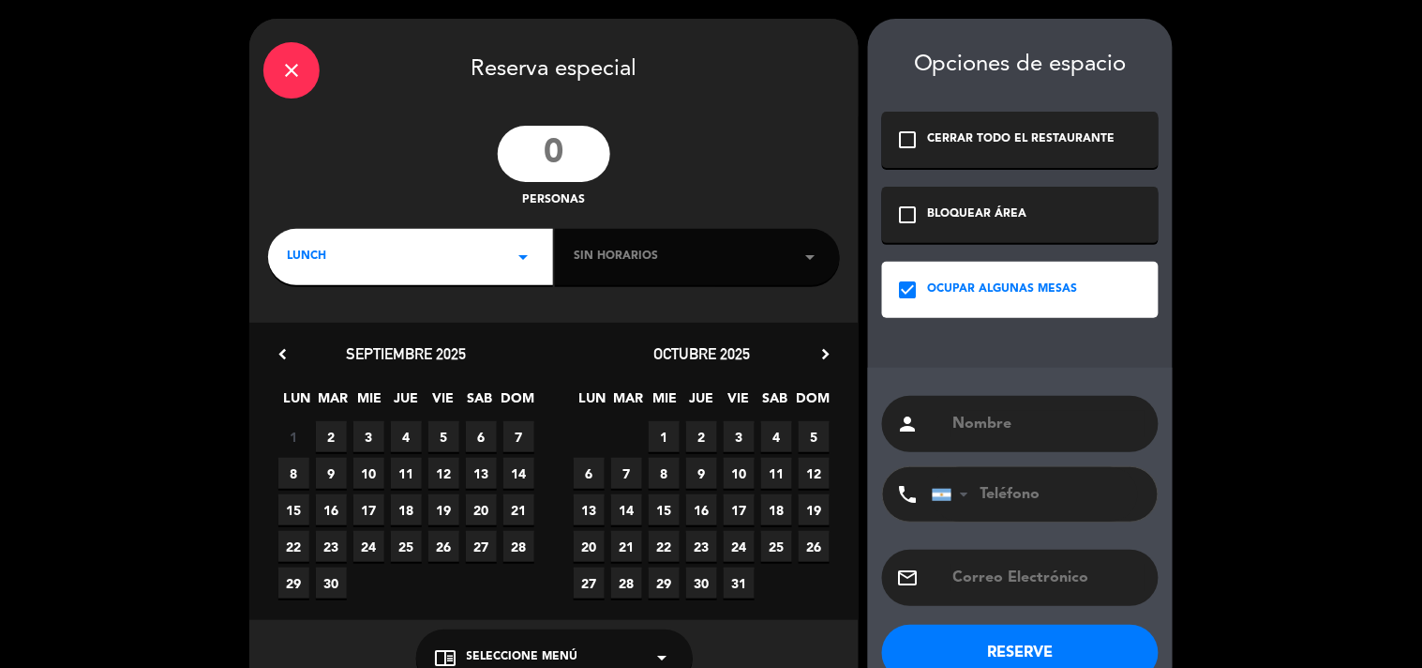
click at [1024, 415] on input "text" at bounding box center [1048, 424] width 193 height 26
click at [586, 160] on input "number" at bounding box center [554, 154] width 113 height 56
type input "20"
click at [980, 415] on input "text" at bounding box center [1048, 424] width 193 height 26
paste input "[PERSON_NAME]"
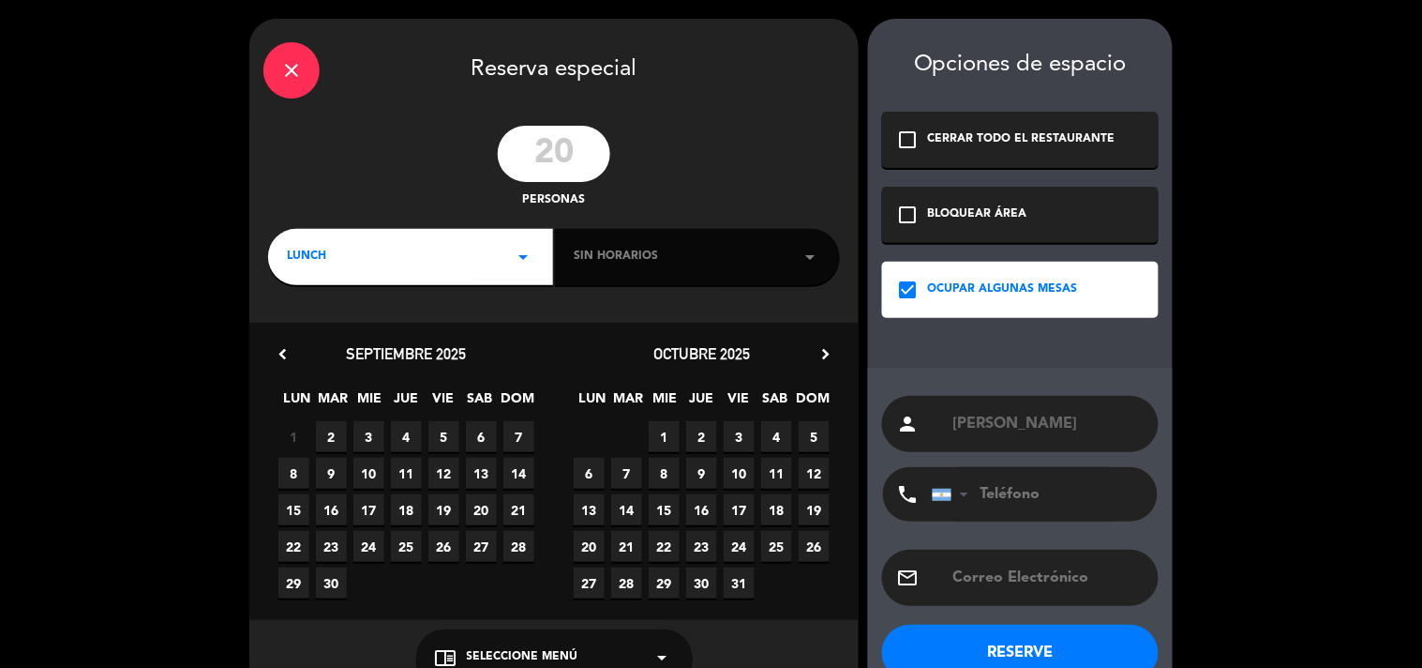
type input "[PERSON_NAME]"
click at [443, 437] on span "5" at bounding box center [444, 436] width 31 height 31
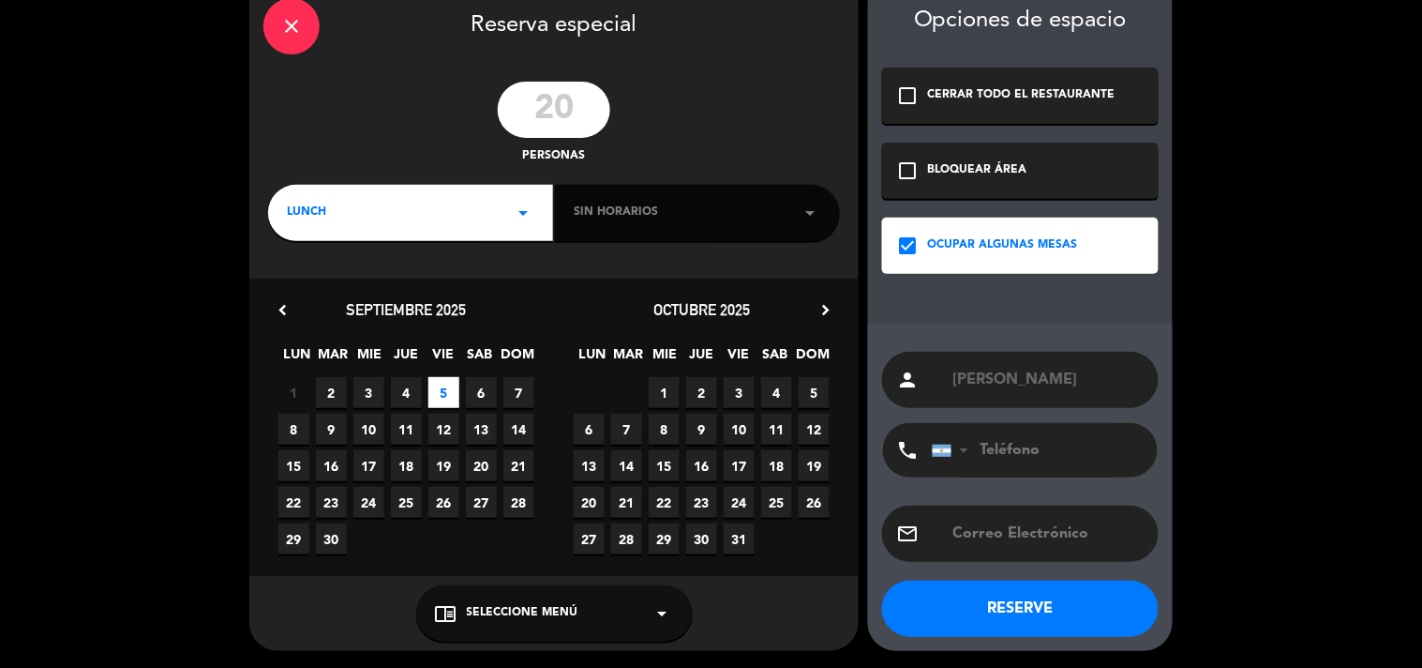
click at [488, 216] on div "LUNCH arrow_drop_down" at bounding box center [410, 213] width 285 height 56
click at [450, 282] on div "Cena" at bounding box center [411, 291] width 248 height 19
click at [600, 216] on span "Sin horarios" at bounding box center [616, 212] width 84 height 19
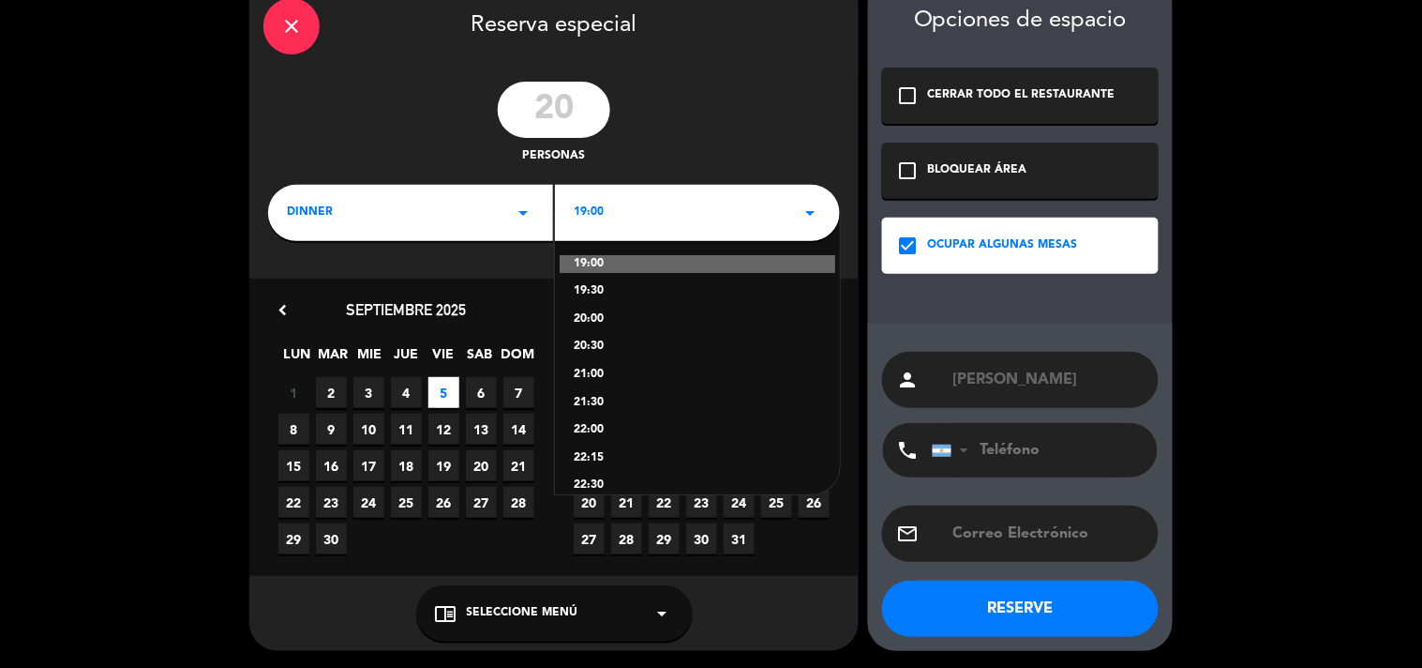
click at [672, 214] on div "19:00 arrow_drop_down" at bounding box center [697, 213] width 285 height 56
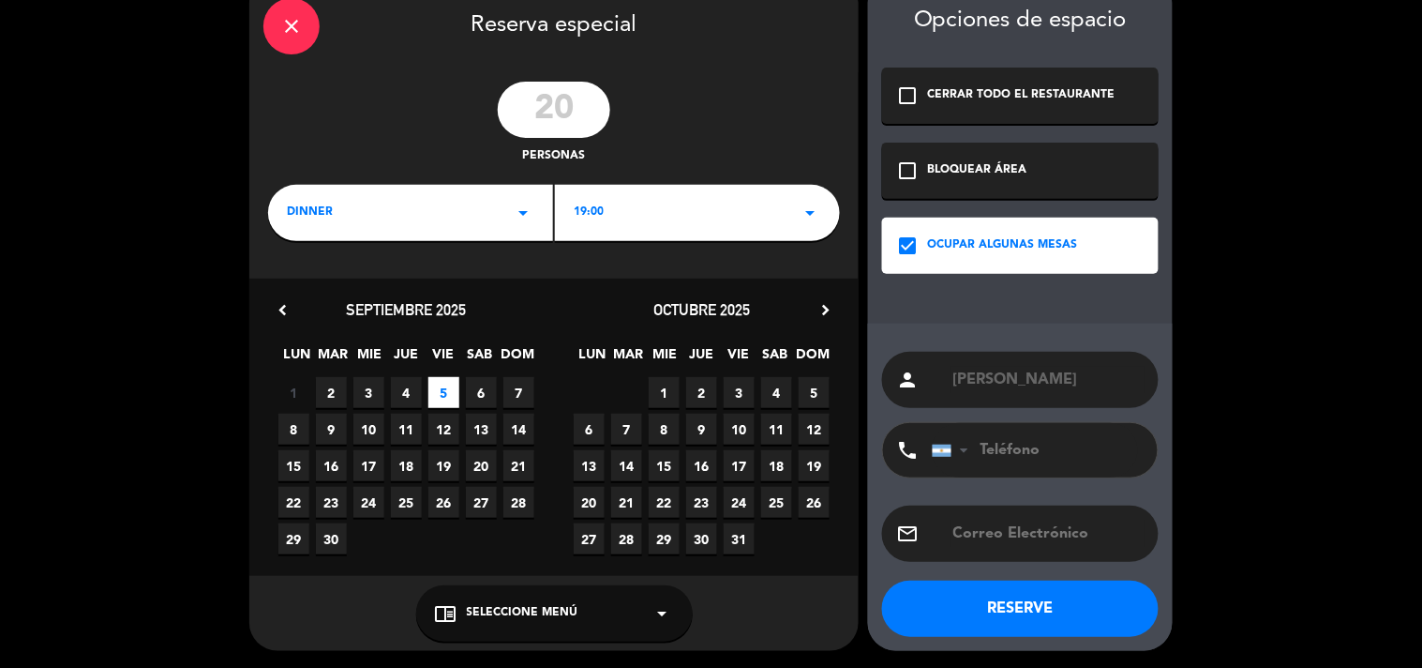
click at [656, 217] on div "19:00 arrow_drop_down" at bounding box center [697, 213] width 285 height 56
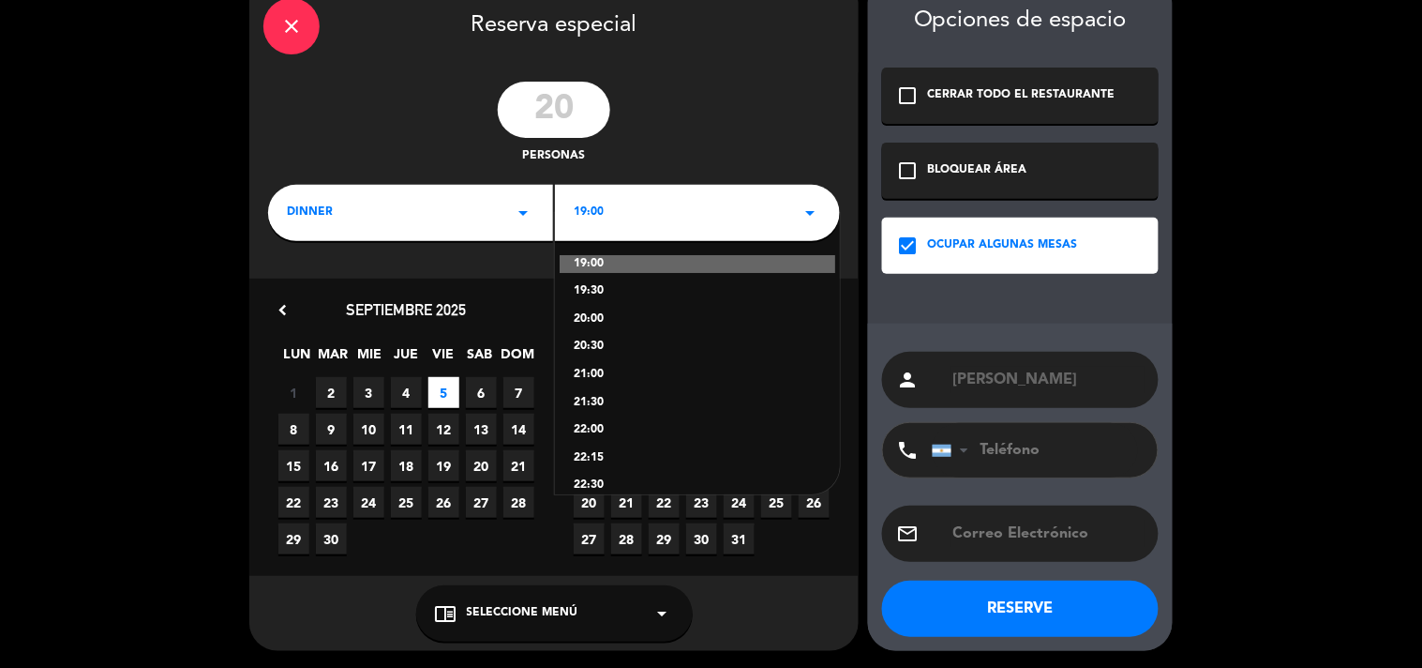
click at [586, 349] on div "20:30" at bounding box center [698, 347] width 248 height 19
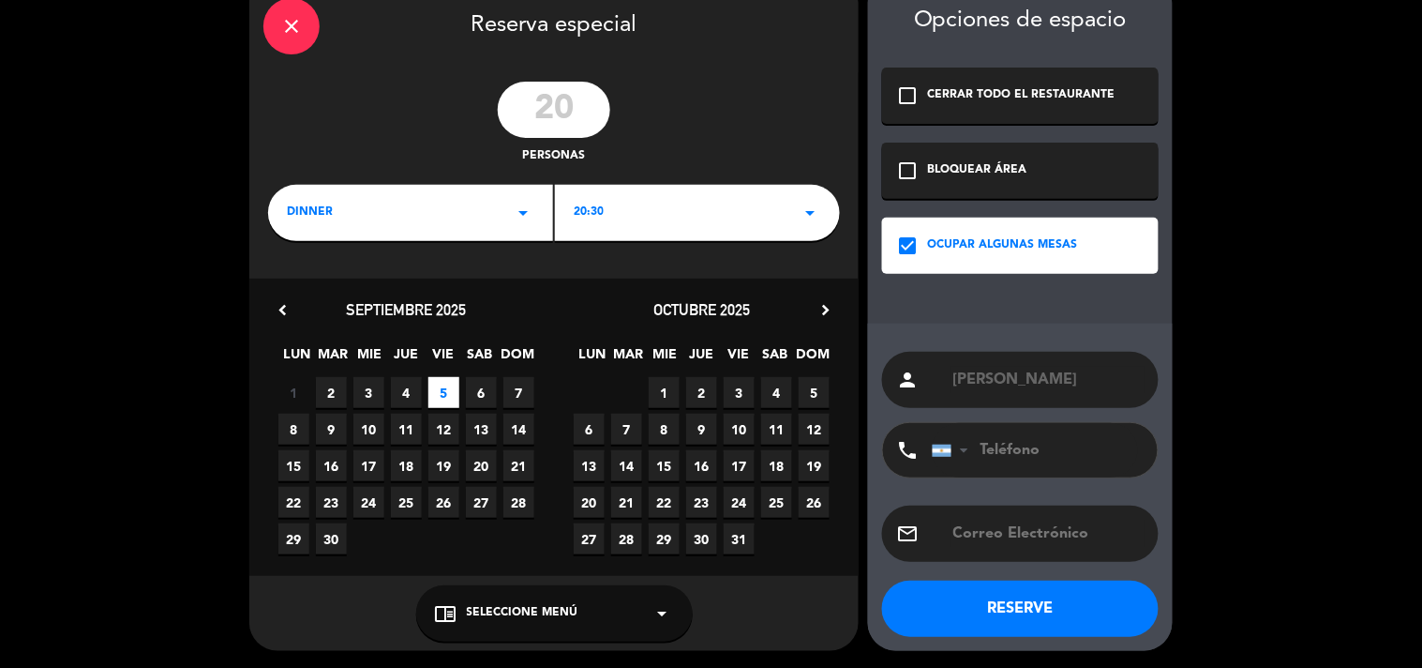
click at [1009, 604] on button "RESERVE" at bounding box center [1020, 608] width 277 height 56
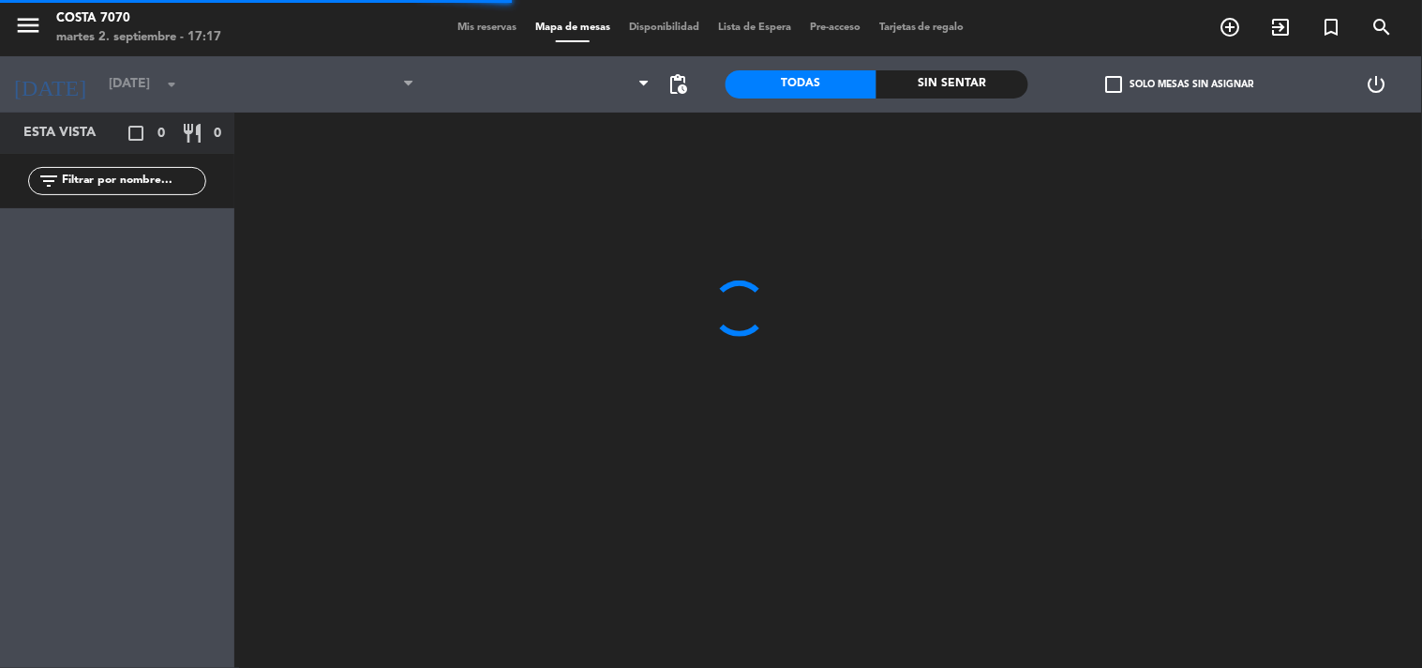
type input "[DATE]"
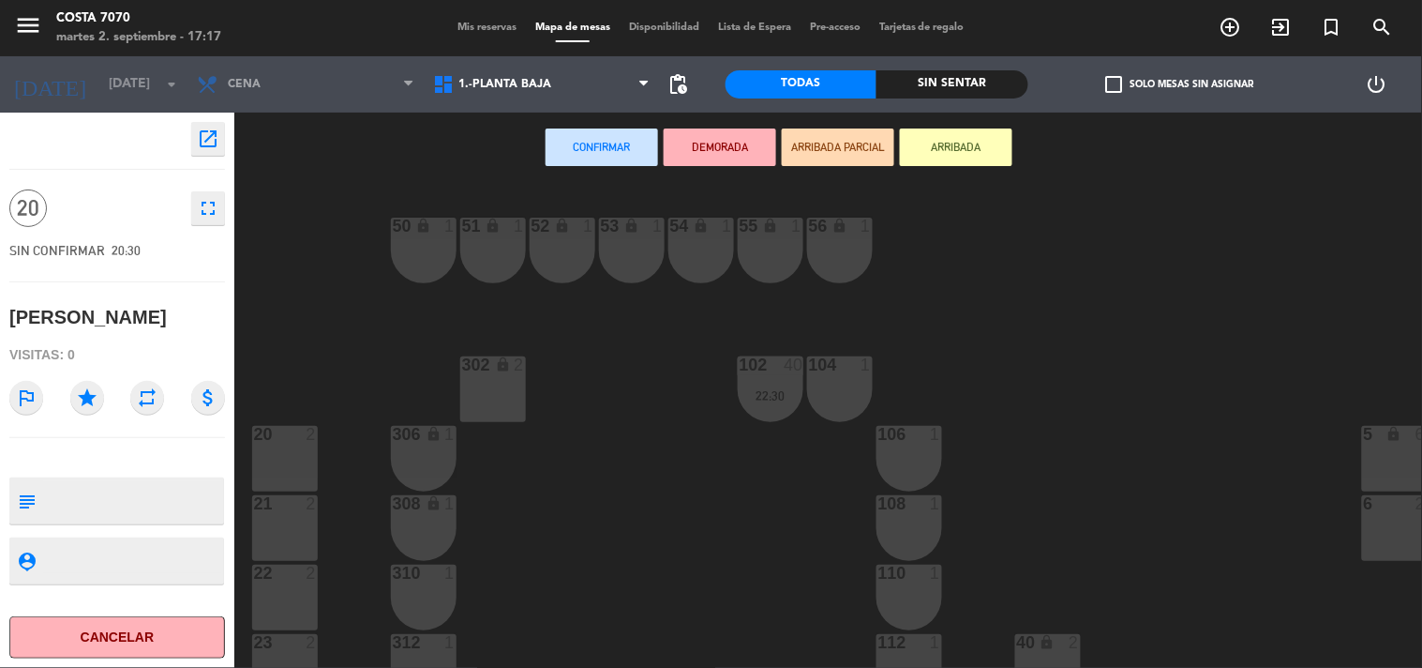
click at [619, 380] on div "50 lock 1 51 lock 1 52 lock 1 53 lock 1 54 lock 1 55 lock 1 56 lock 1 80 2 1 lo…" at bounding box center [835, 426] width 1174 height 485
click at [453, 26] on span "Mis reservas" at bounding box center [487, 28] width 78 height 10
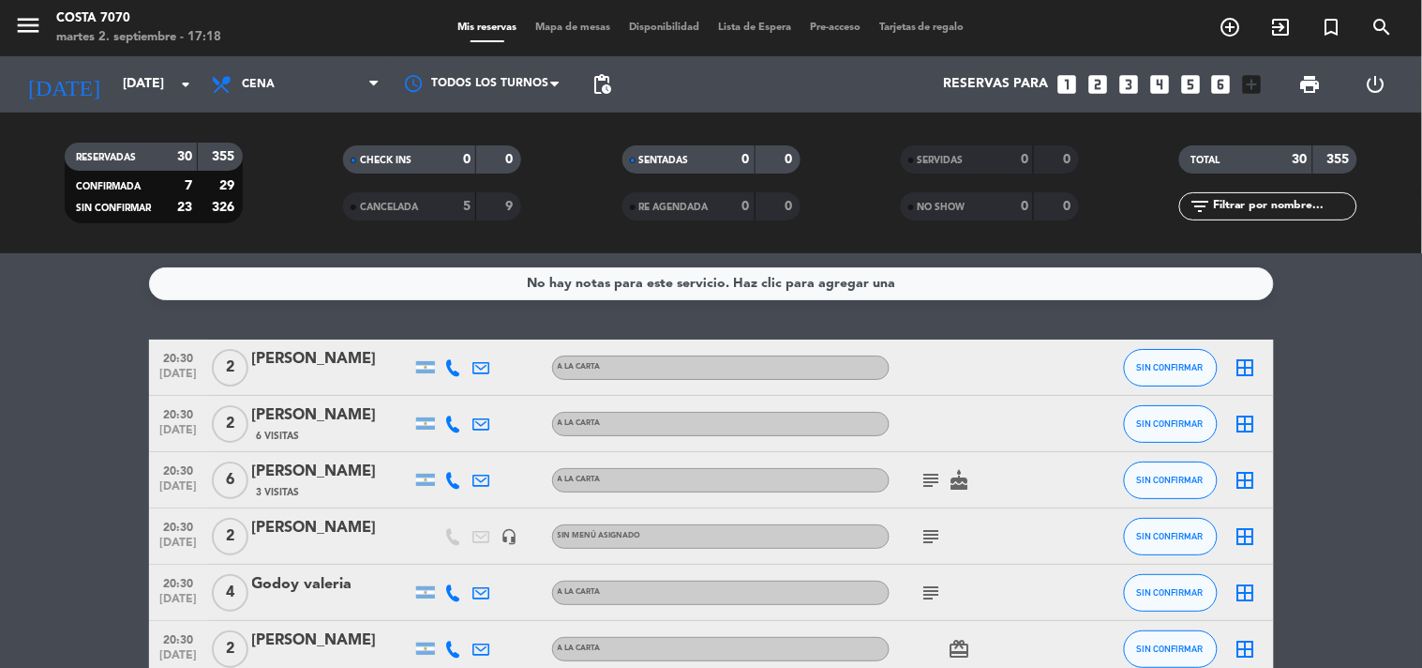
drag, startPoint x: 38, startPoint y: 384, endPoint x: 28, endPoint y: 372, distance: 15.4
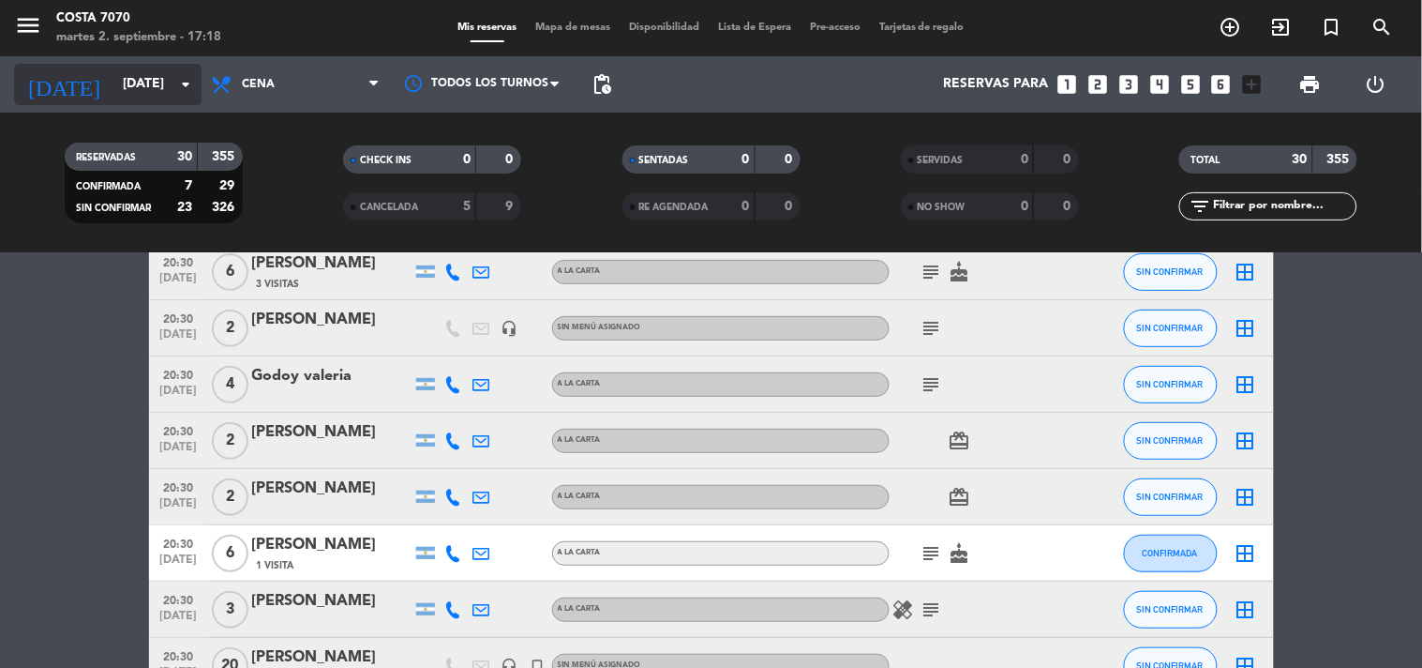
click at [125, 66] on div "[DATE] [DATE] arrow_drop_down" at bounding box center [108, 84] width 188 height 41
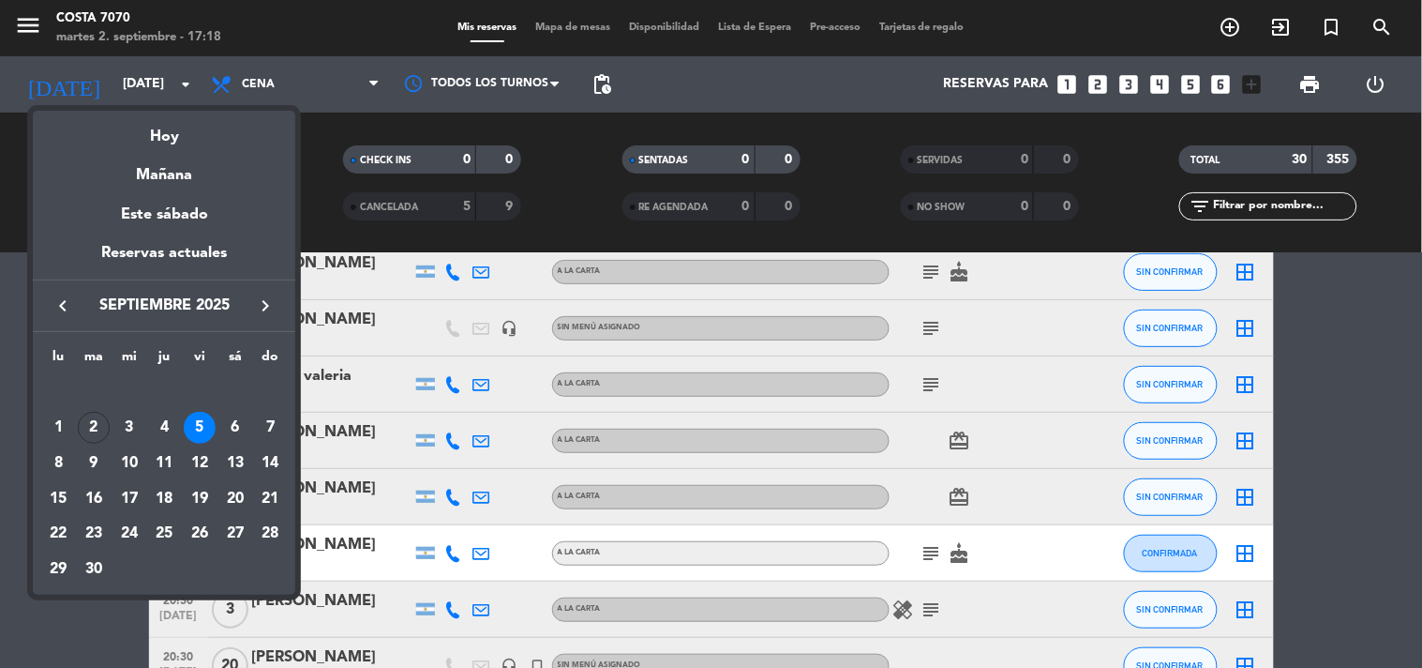
drag, startPoint x: 1395, startPoint y: 382, endPoint x: 1355, endPoint y: 382, distance: 40.3
click at [1394, 382] on div at bounding box center [711, 334] width 1422 height 668
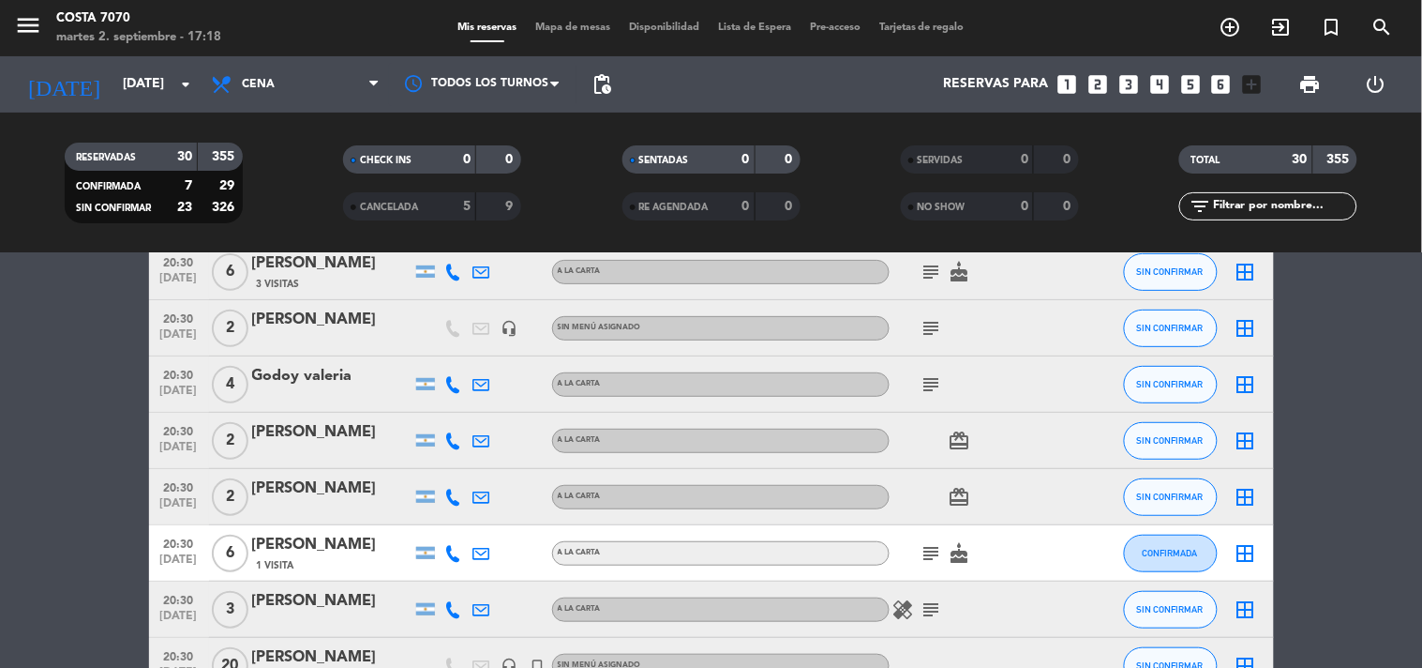
scroll to position [520, 0]
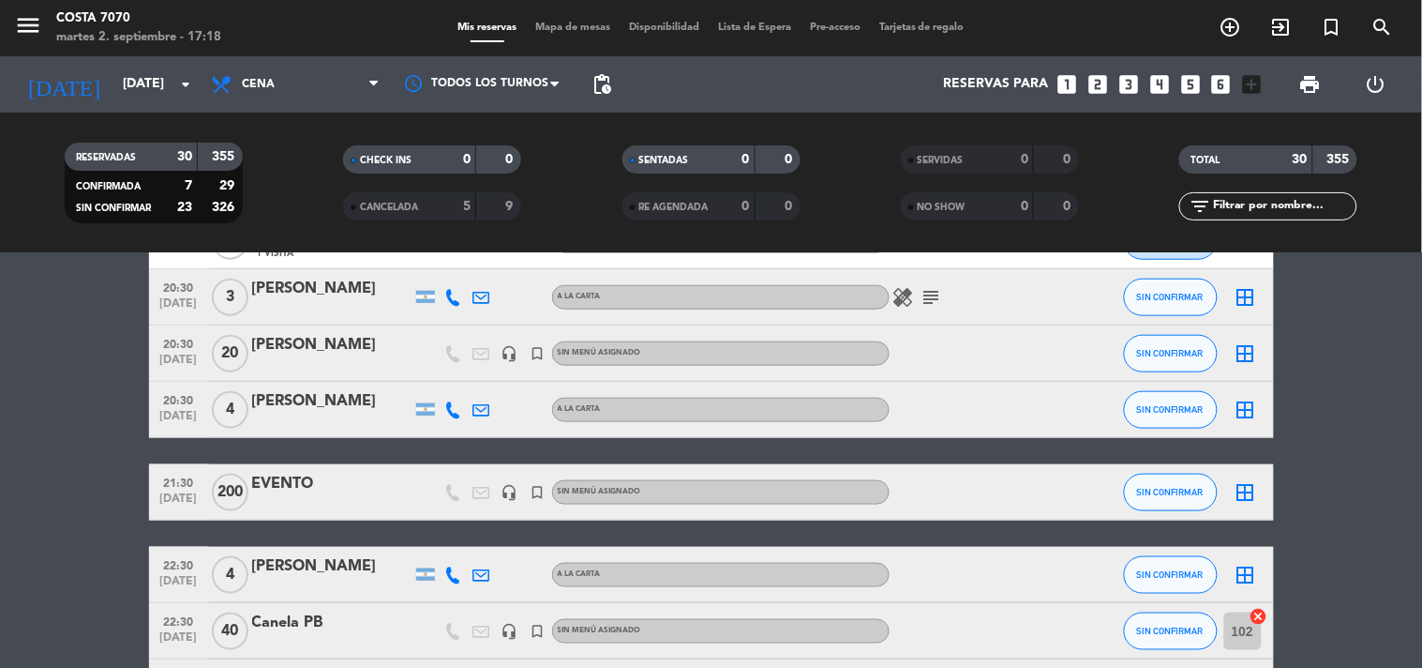
click at [301, 492] on div "EVENTO" at bounding box center [331, 484] width 159 height 24
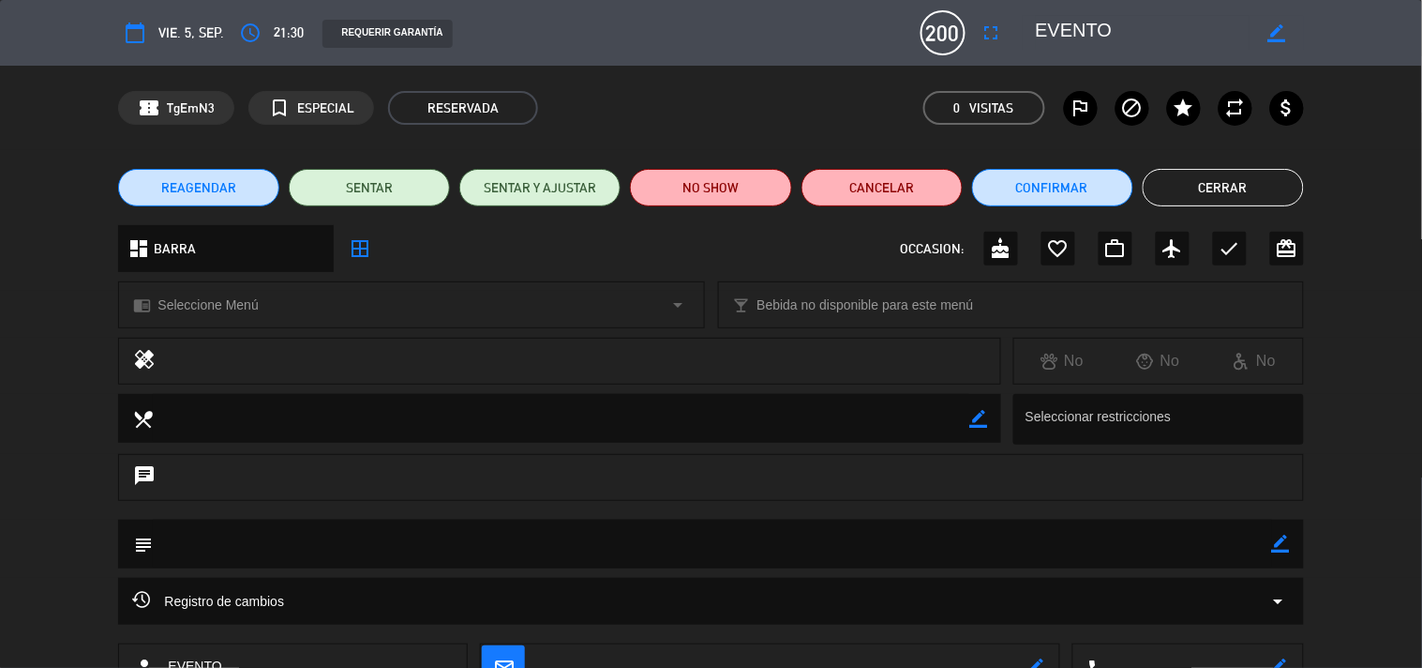
click at [1283, 39] on icon "border_color" at bounding box center [1277, 33] width 18 height 18
drag, startPoint x: 1121, startPoint y: 39, endPoint x: 880, endPoint y: 38, distance: 241.9
click at [886, 44] on div "calendar_today vie. 5, sep. access_time 21:30 REQUERIR GARANTÍA 200 EVENTO full…" at bounding box center [710, 32] width 1185 height 45
type textarea "BELVEDERE"
click at [1282, 32] on icon at bounding box center [1277, 33] width 18 height 18
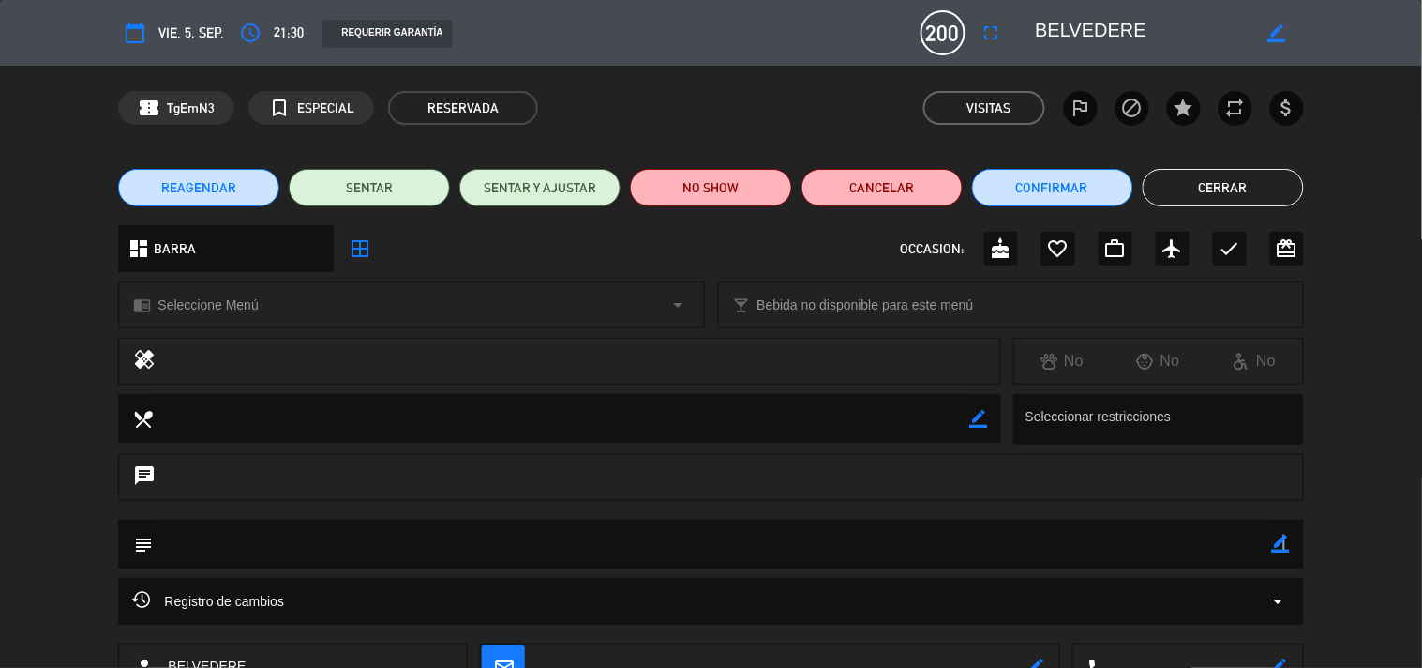
click at [1286, 547] on icon "border_color" at bounding box center [1281, 543] width 18 height 18
click at [1226, 538] on textarea at bounding box center [712, 543] width 1119 height 48
type textarea "20 A 00HS"
click at [1283, 542] on icon at bounding box center [1281, 543] width 18 height 18
click at [1069, 189] on button "Confirmar" at bounding box center [1052, 188] width 161 height 38
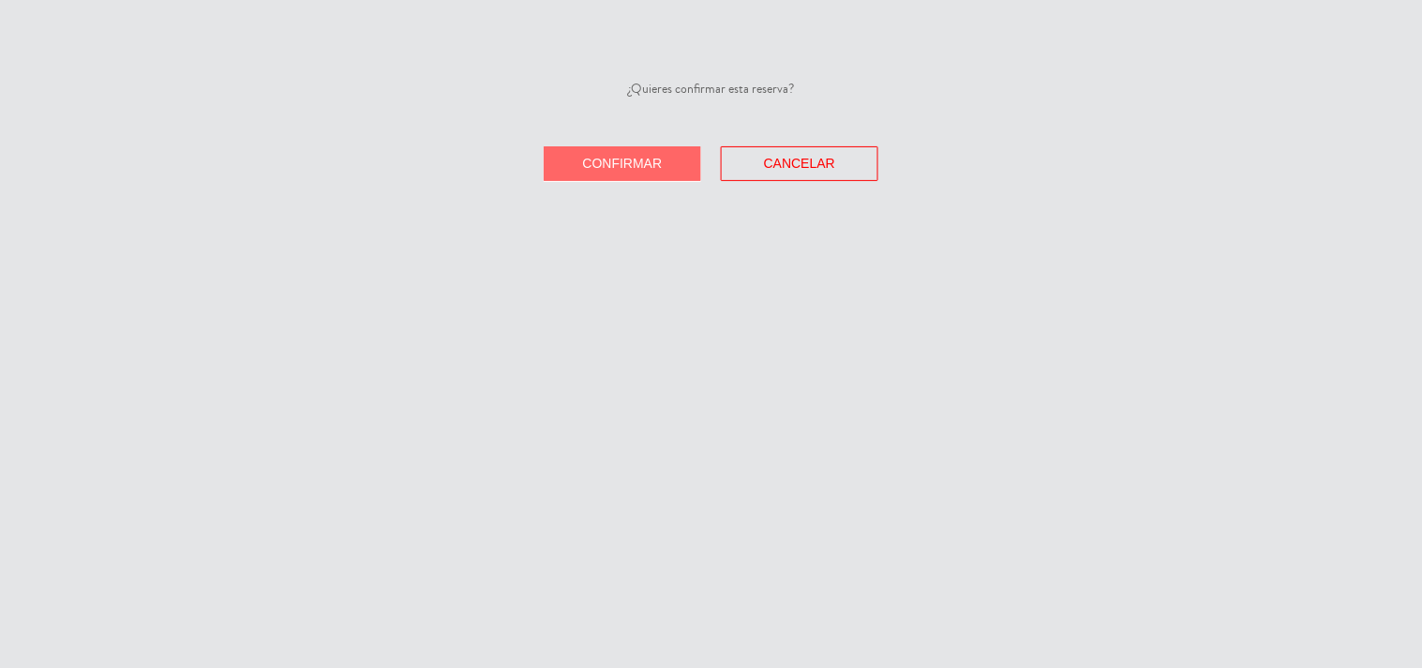
click at [602, 148] on button "Confirmar" at bounding box center [623, 163] width 158 height 35
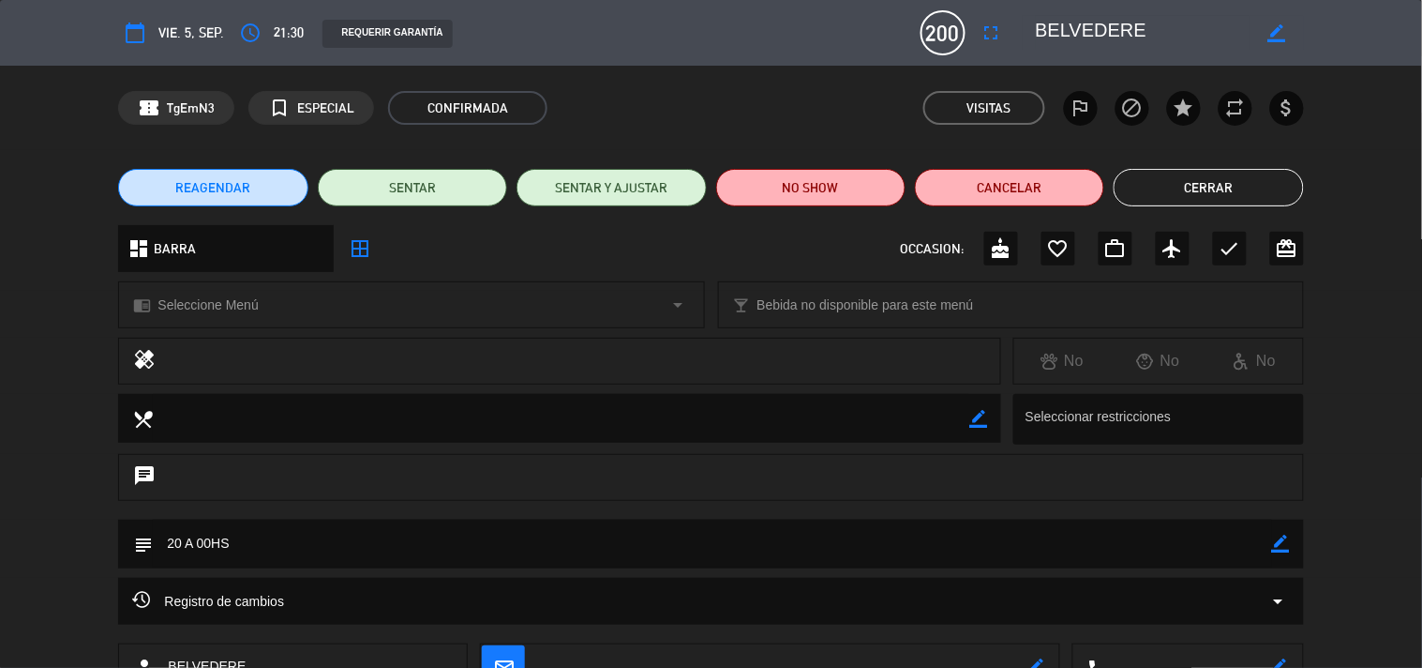
click at [1202, 190] on button "Cerrar" at bounding box center [1208, 188] width 189 height 38
